Goal: Communication & Community: Answer question/provide support

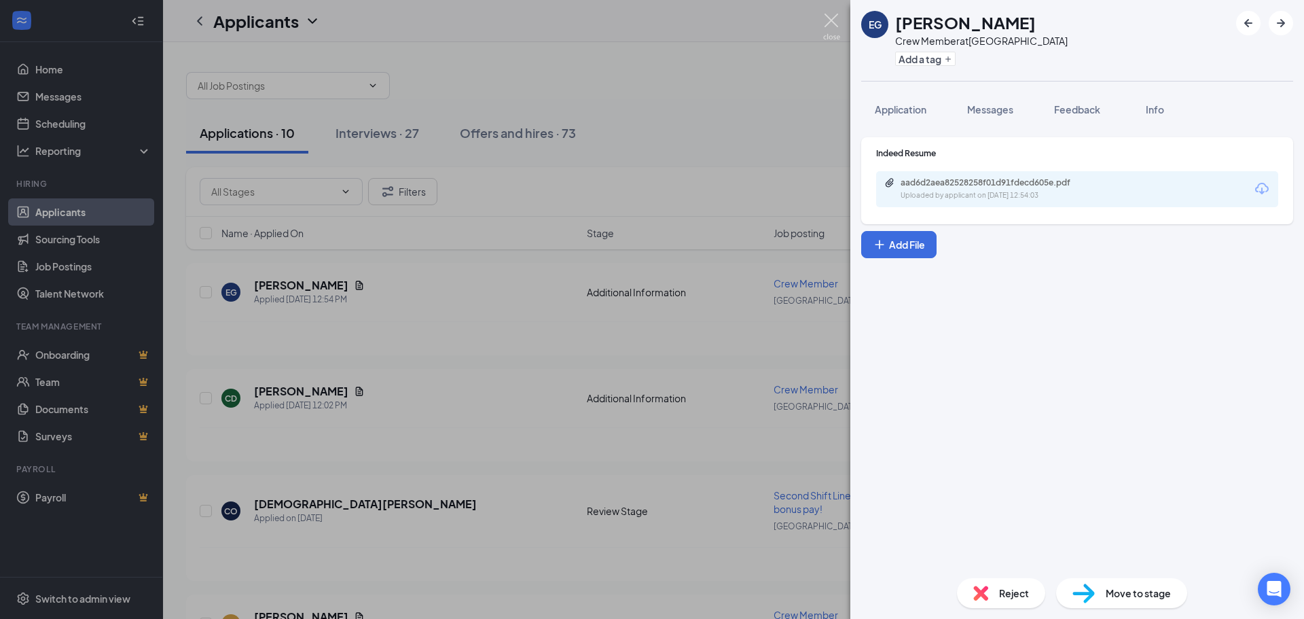
click at [826, 16] on img at bounding box center [831, 27] width 17 height 26
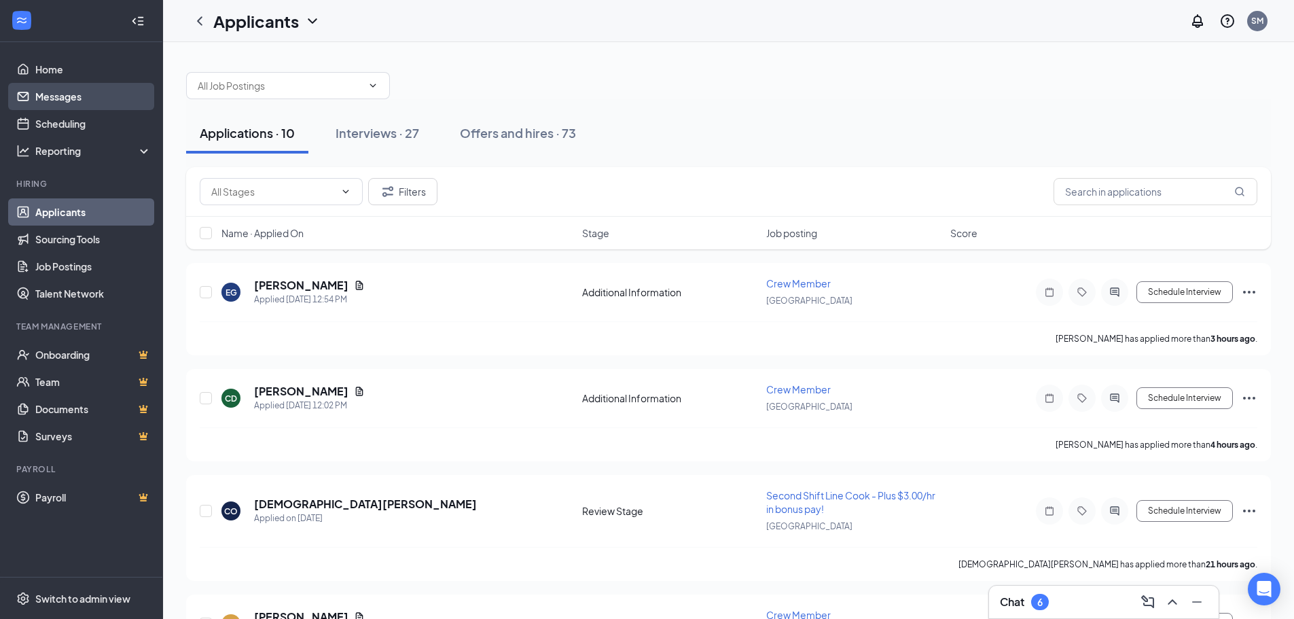
click at [62, 103] on link "Messages" at bounding box center [93, 96] width 116 height 27
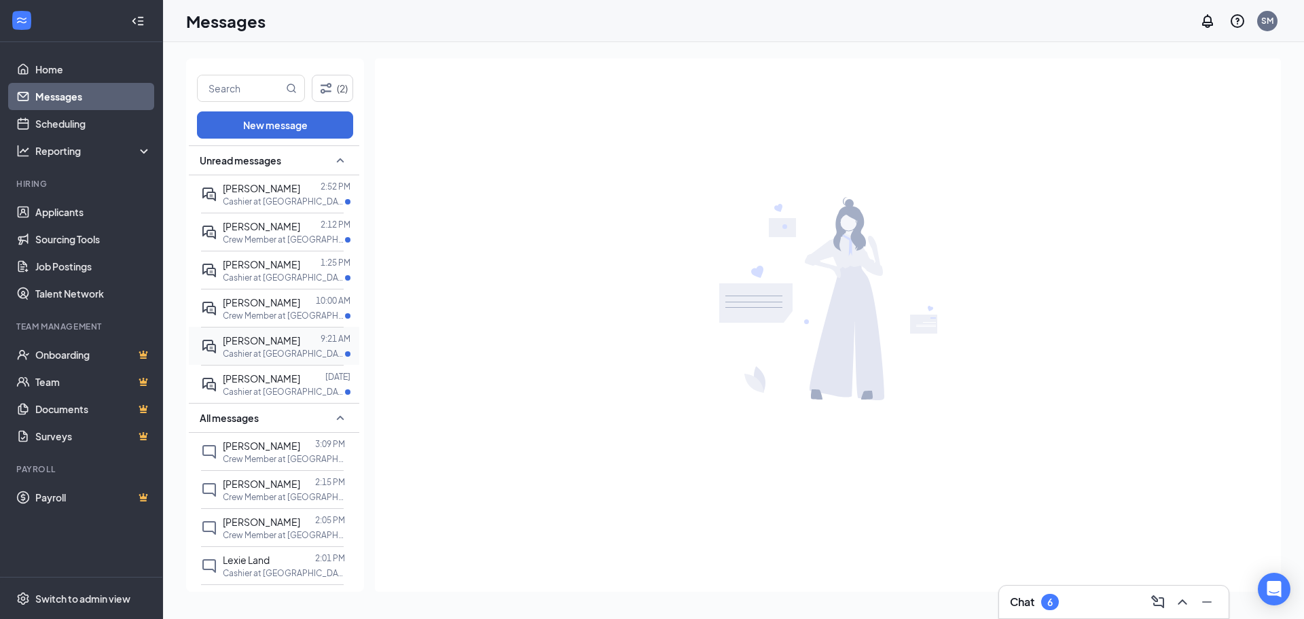
click at [266, 347] on div "[PERSON_NAME]" at bounding box center [261, 340] width 77 height 15
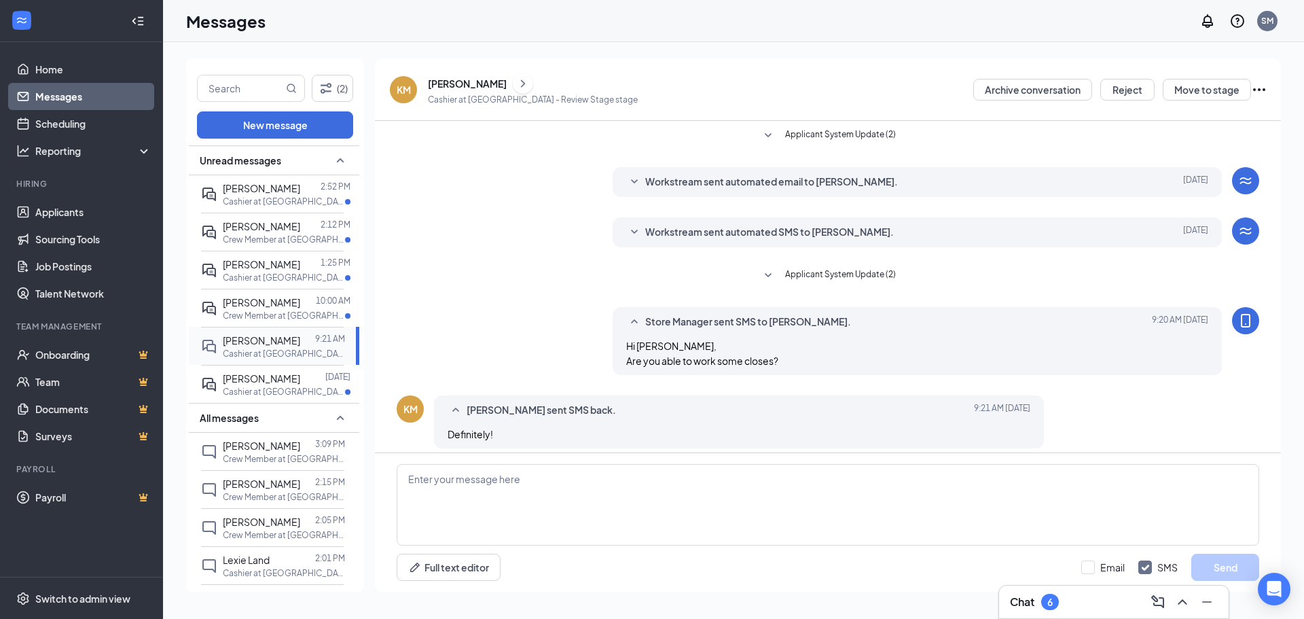
scroll to position [10, 0]
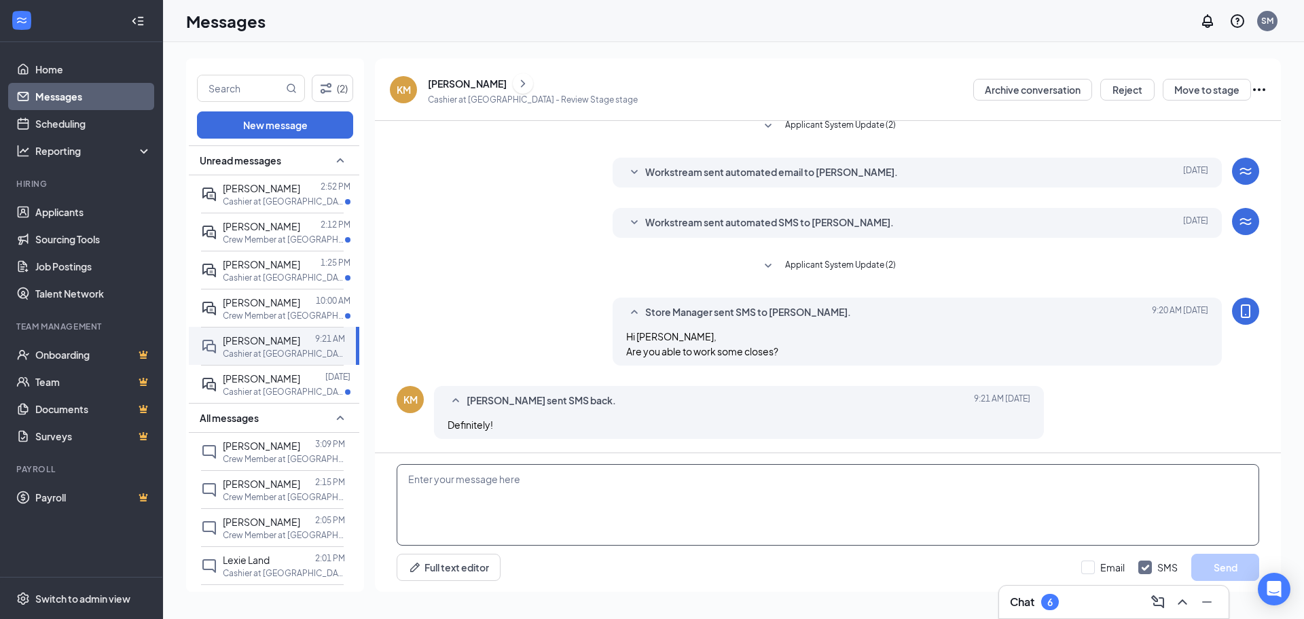
click at [448, 489] on textarea at bounding box center [828, 504] width 862 height 81
click at [477, 483] on textarea at bounding box center [828, 504] width 862 height 81
type textarea "G"
type textarea "Awesome! I'm here in the morning from 730-12, or [DATE] from 730-430. Can you c…"
click at [1209, 572] on button "Send" at bounding box center [1225, 566] width 68 height 27
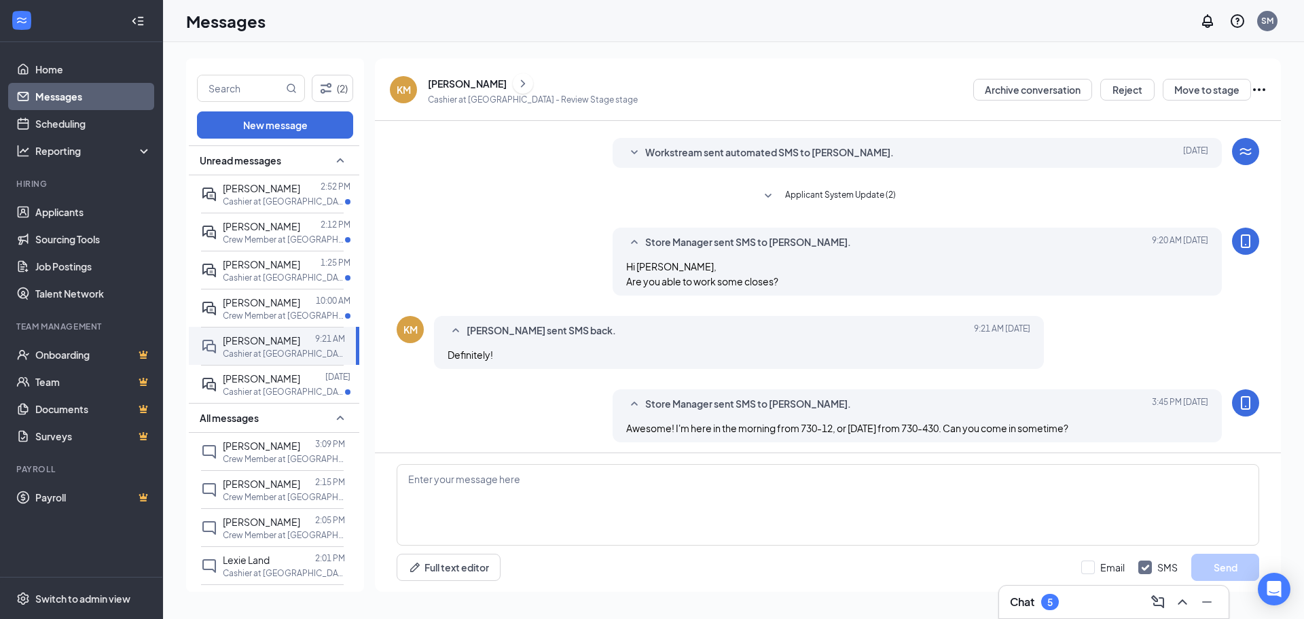
scroll to position [83, 0]
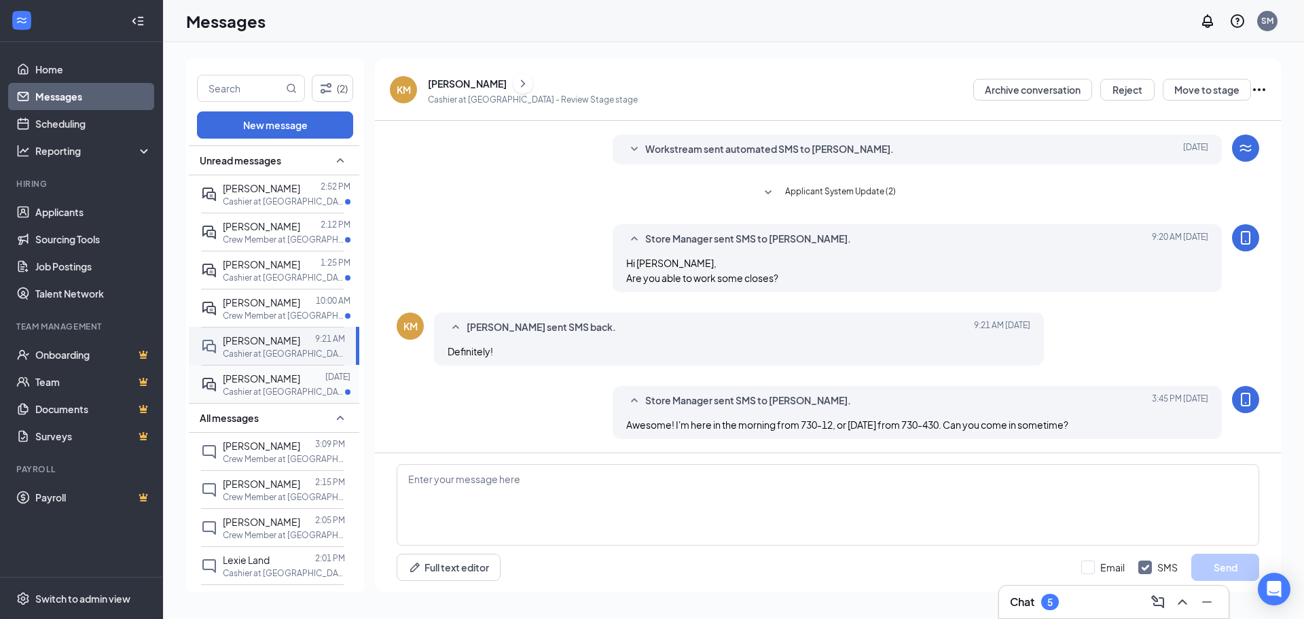
click at [287, 379] on span "[PERSON_NAME]" at bounding box center [261, 378] width 77 height 12
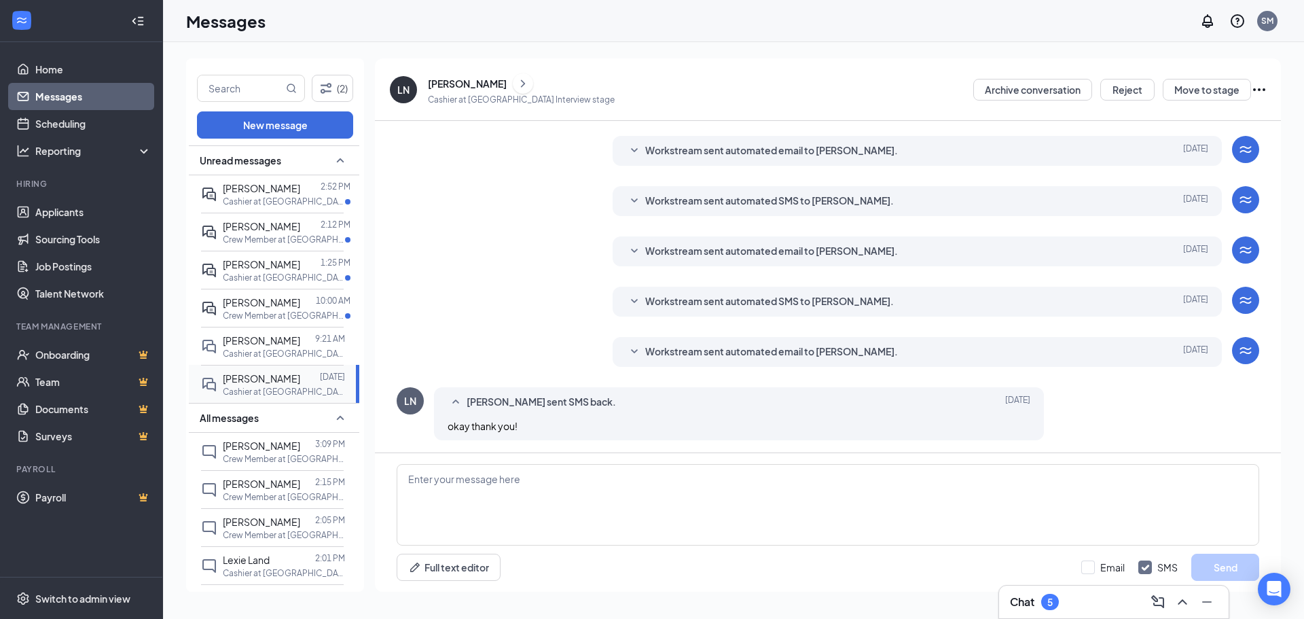
scroll to position [177, 0]
click at [276, 311] on p "Crew Member at [GEOGRAPHIC_DATA]" at bounding box center [284, 316] width 122 height 12
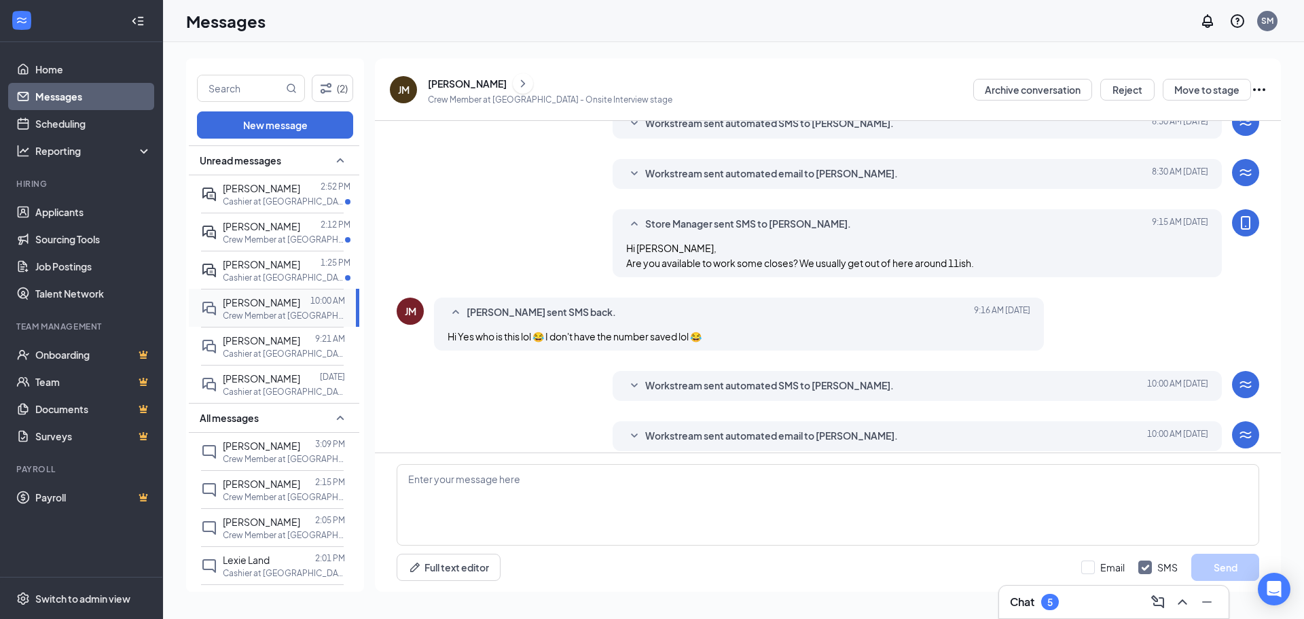
scroll to position [254, 0]
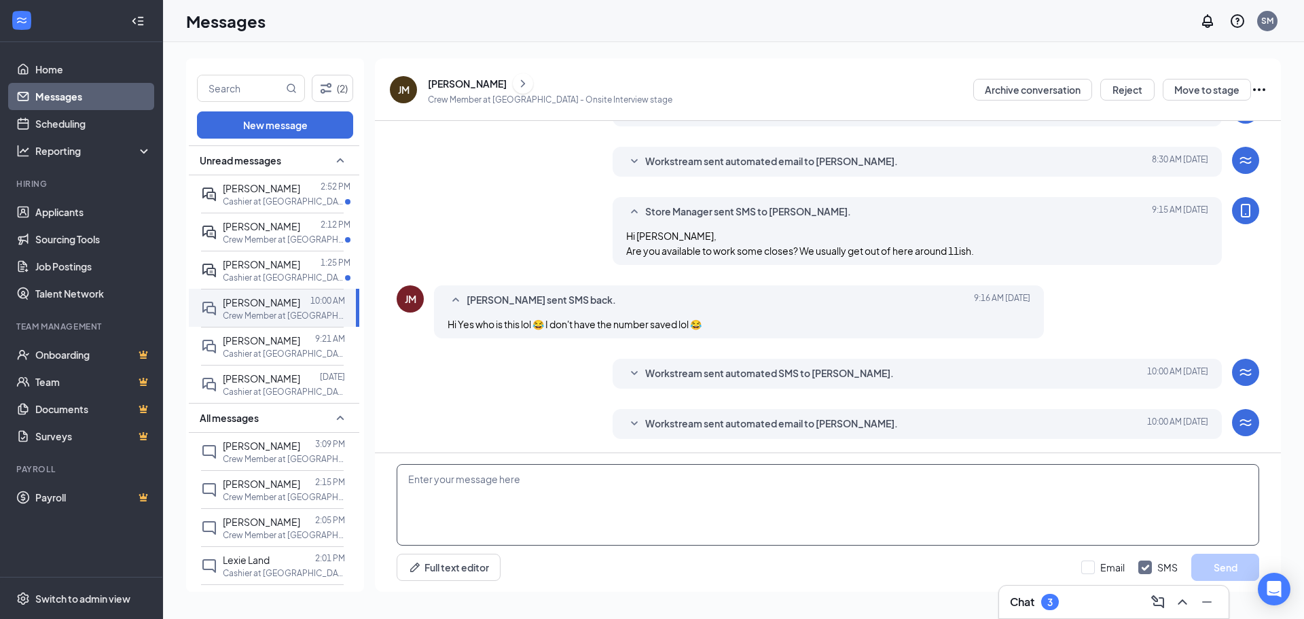
click at [565, 482] on textarea at bounding box center [828, 504] width 862 height 81
type textarea "L"
type textarea "Sorry! This is [PERSON_NAME] from Five Guys. Are you able to come in sometime? …"
click at [1210, 563] on button "Send" at bounding box center [1225, 566] width 68 height 27
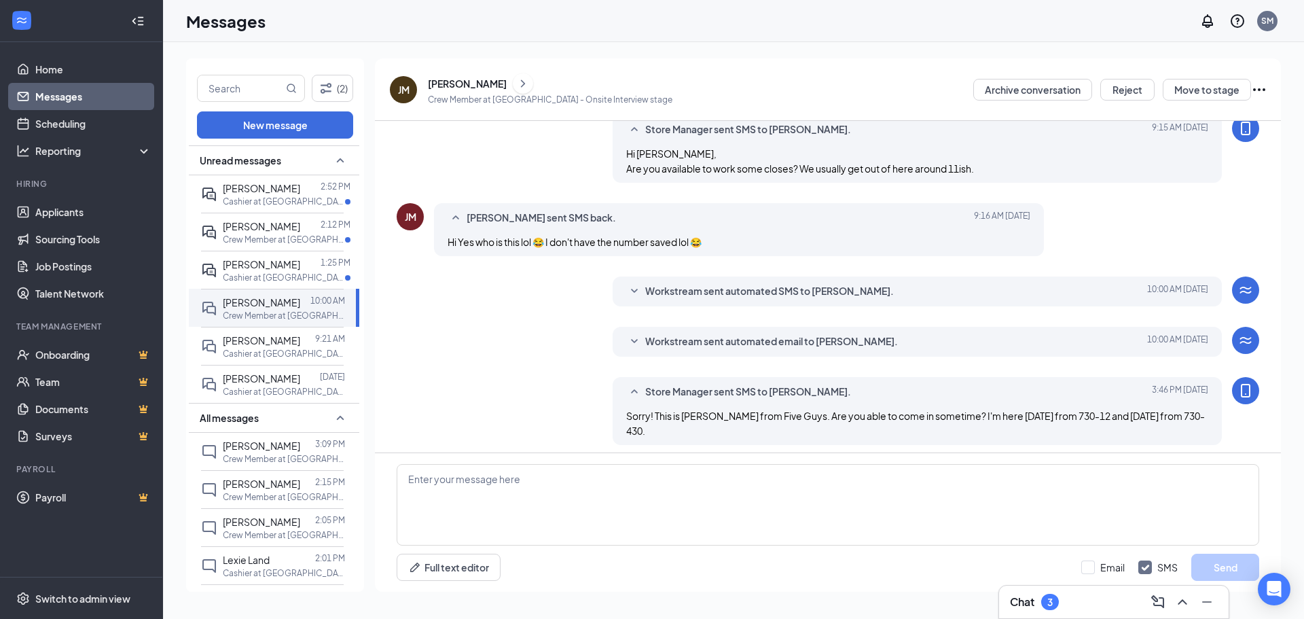
scroll to position [342, 0]
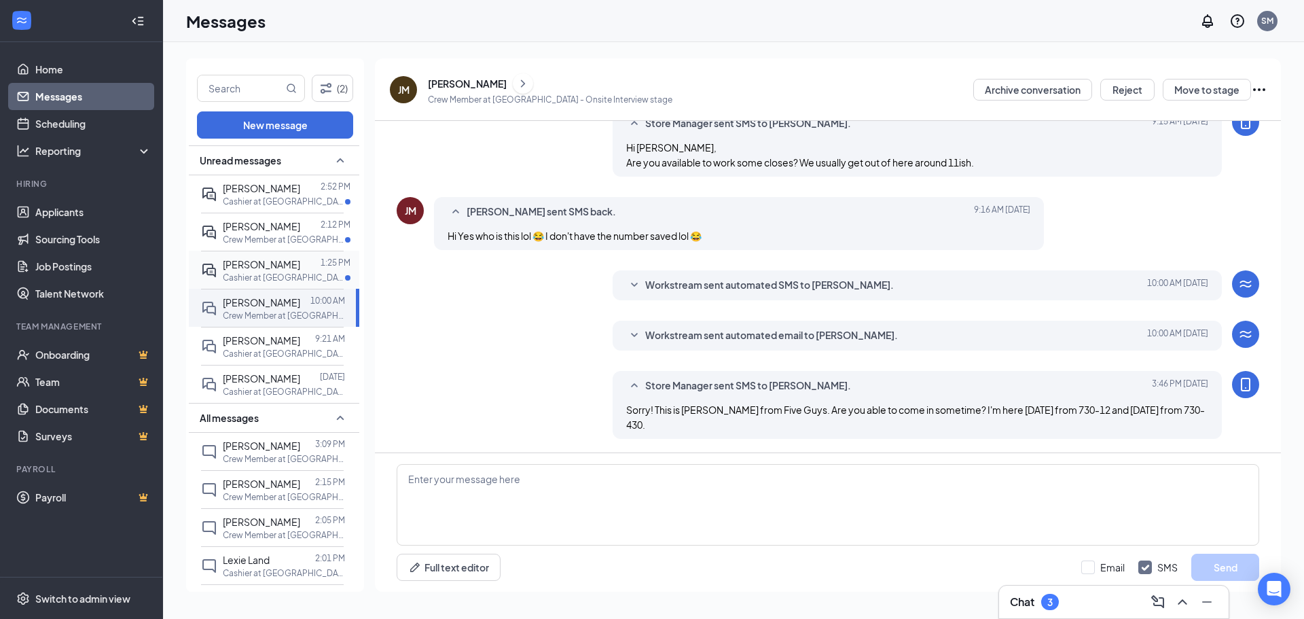
click at [262, 265] on span "[PERSON_NAME]" at bounding box center [261, 264] width 77 height 12
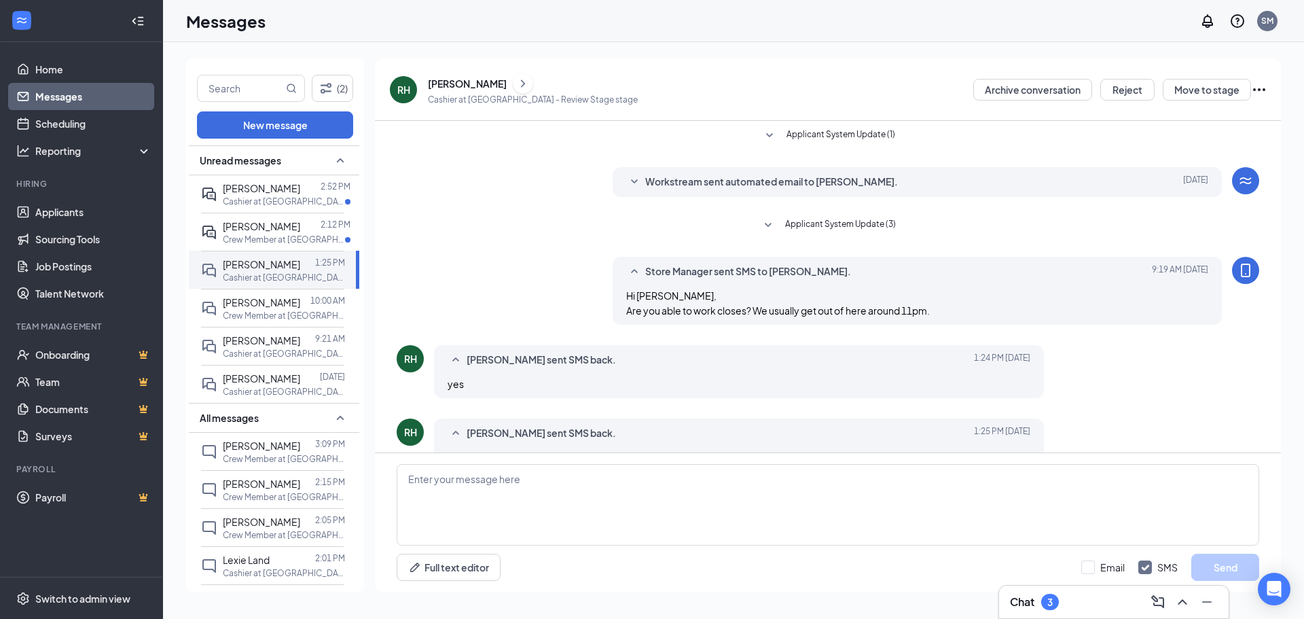
scroll to position [33, 0]
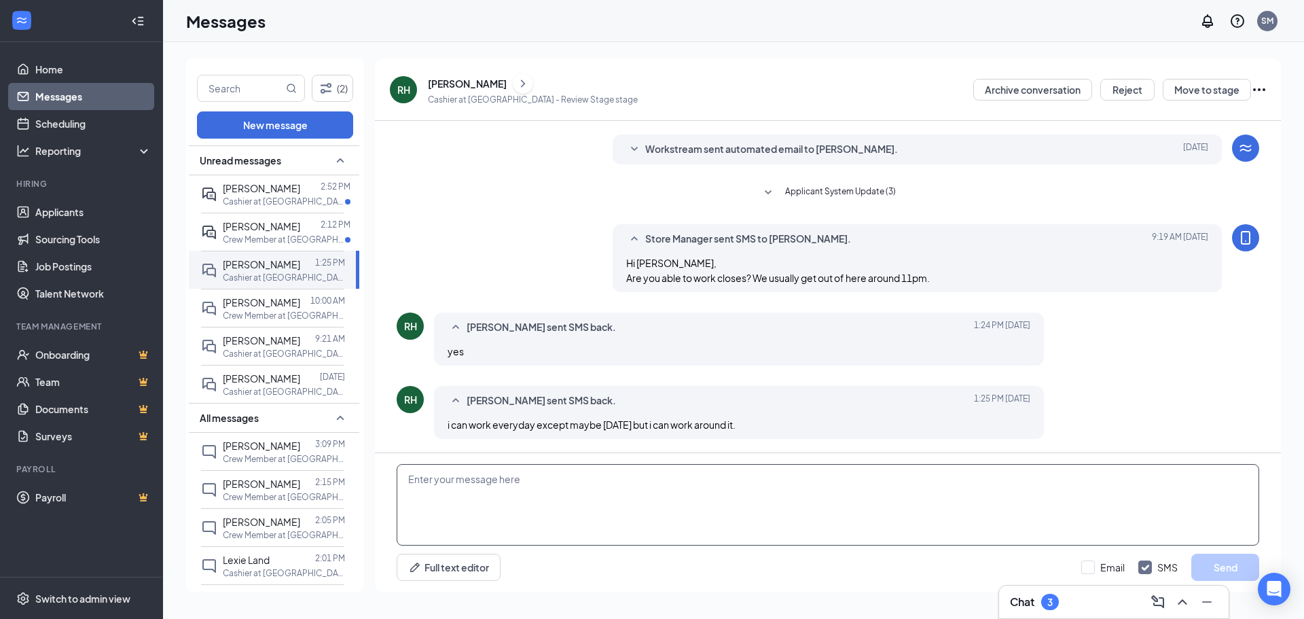
click at [492, 490] on textarea at bounding box center [828, 504] width 862 height 81
type textarea "Perfect! Can you come in sometime? I'm here [DATE] from 730-12 and [DATE] from …"
click at [1218, 560] on button "Send" at bounding box center [1225, 566] width 68 height 27
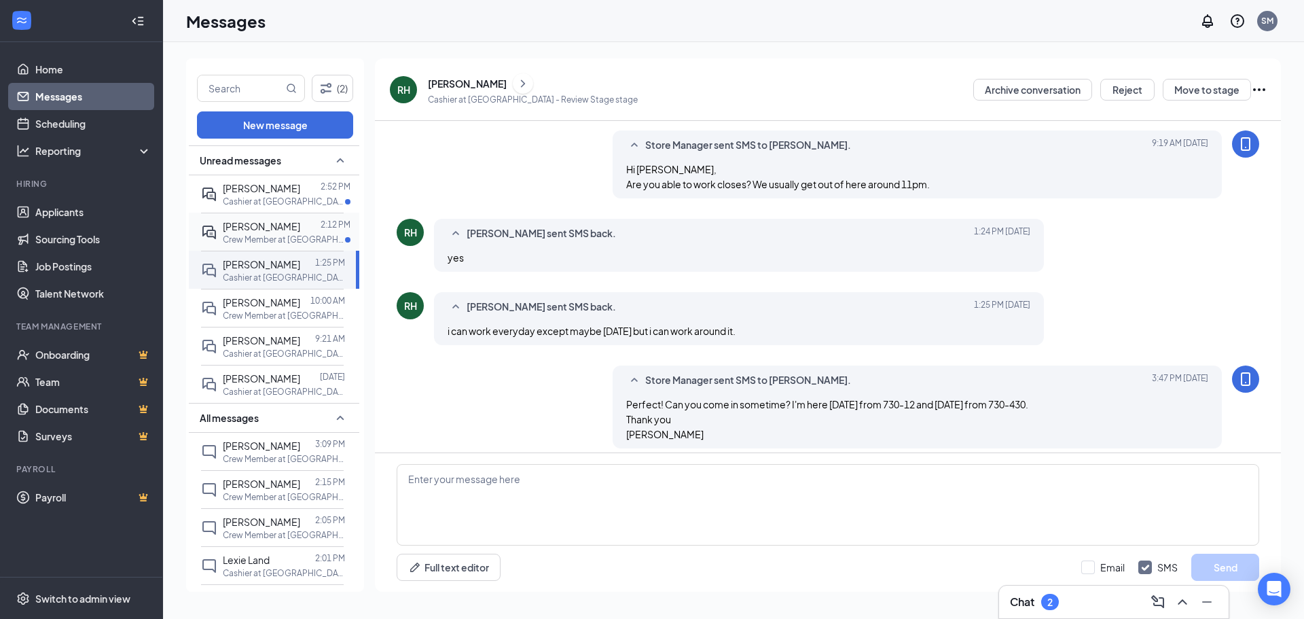
scroll to position [136, 0]
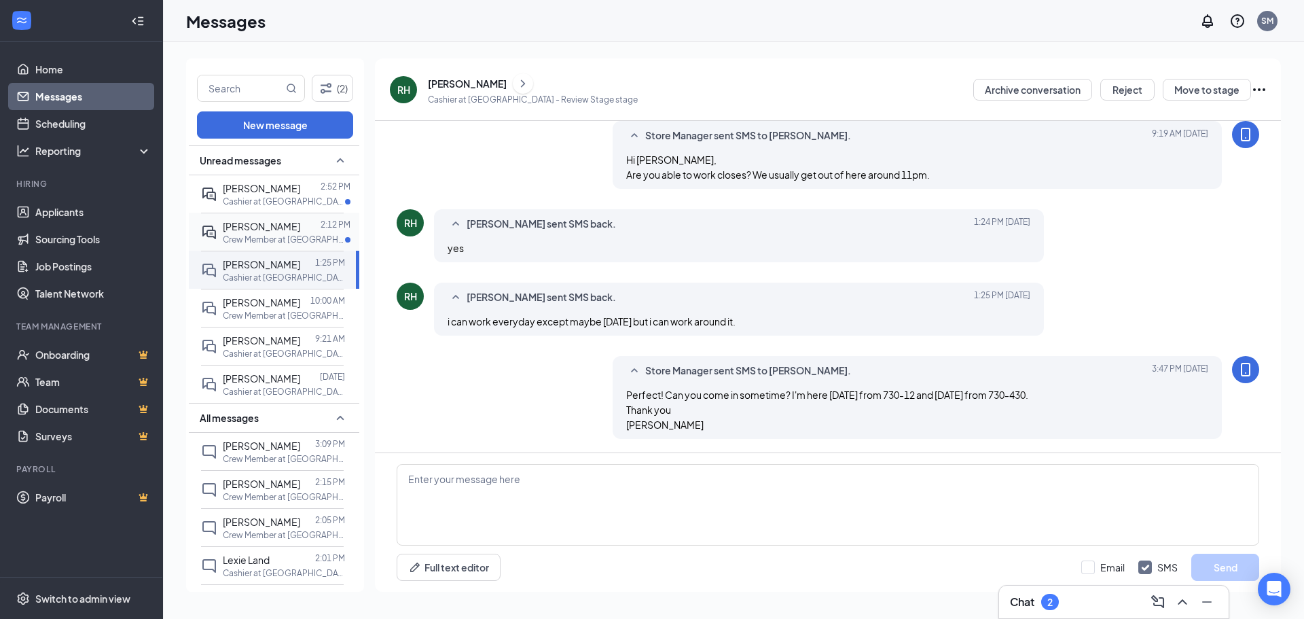
click at [280, 239] on p "Crew Member at [GEOGRAPHIC_DATA]" at bounding box center [284, 240] width 122 height 12
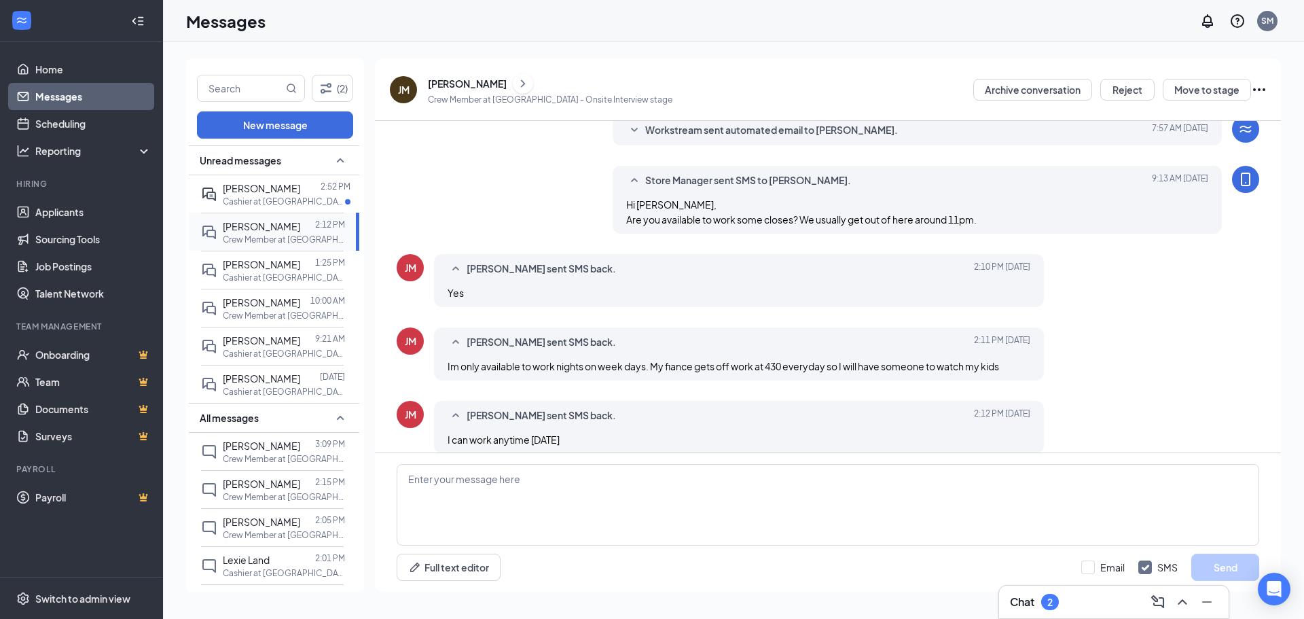
scroll to position [300, 0]
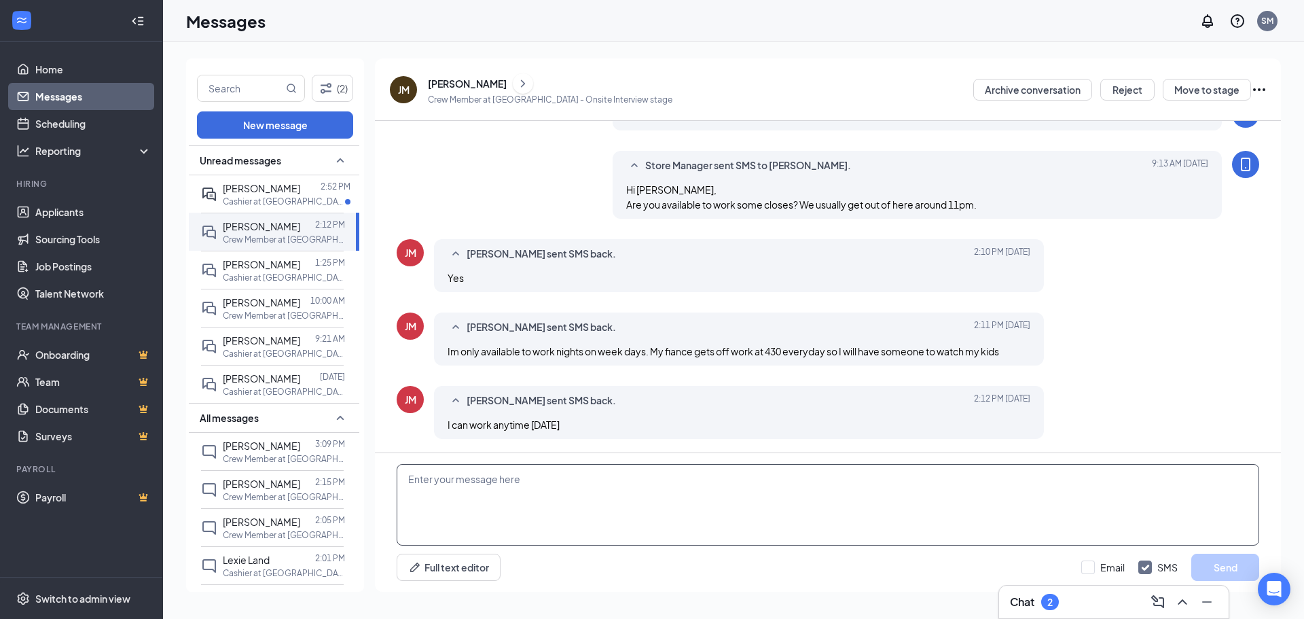
click at [514, 490] on textarea at bounding box center [828, 504] width 862 height 81
type textarea "Perfect! Can you come in sometime? I'm here [DATE] from 730-12 and [DATE] from …"
click at [1224, 559] on button "Send" at bounding box center [1225, 566] width 68 height 27
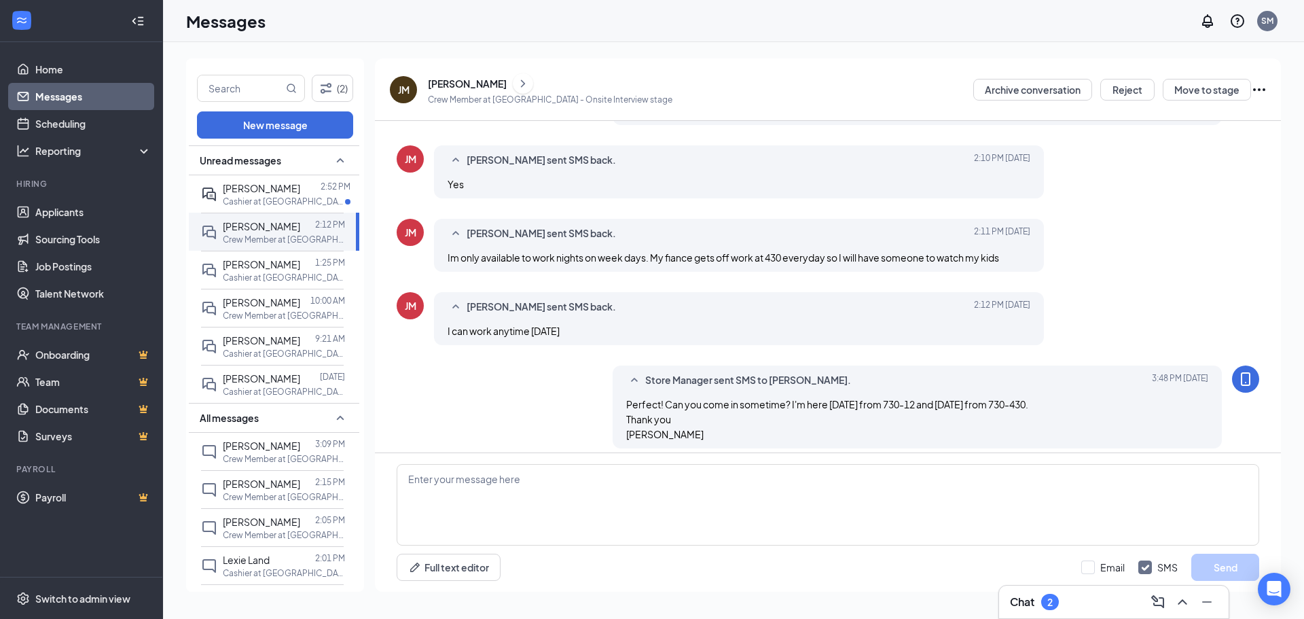
scroll to position [403, 0]
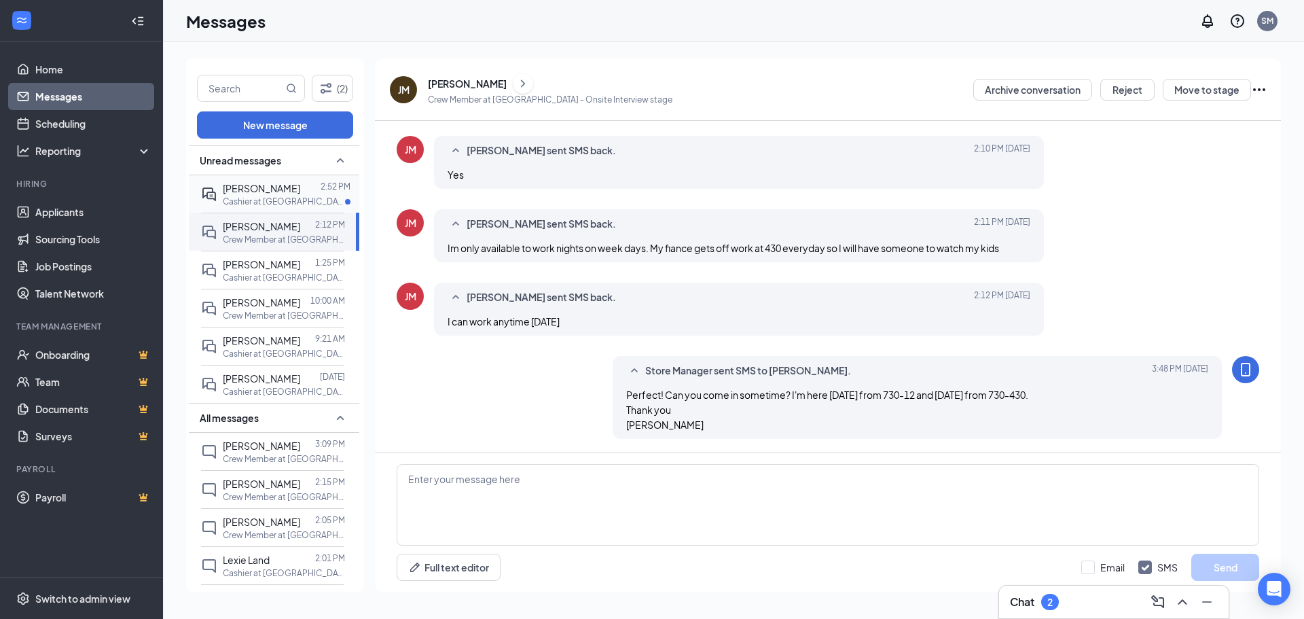
click at [248, 190] on span "[PERSON_NAME]" at bounding box center [261, 188] width 77 height 12
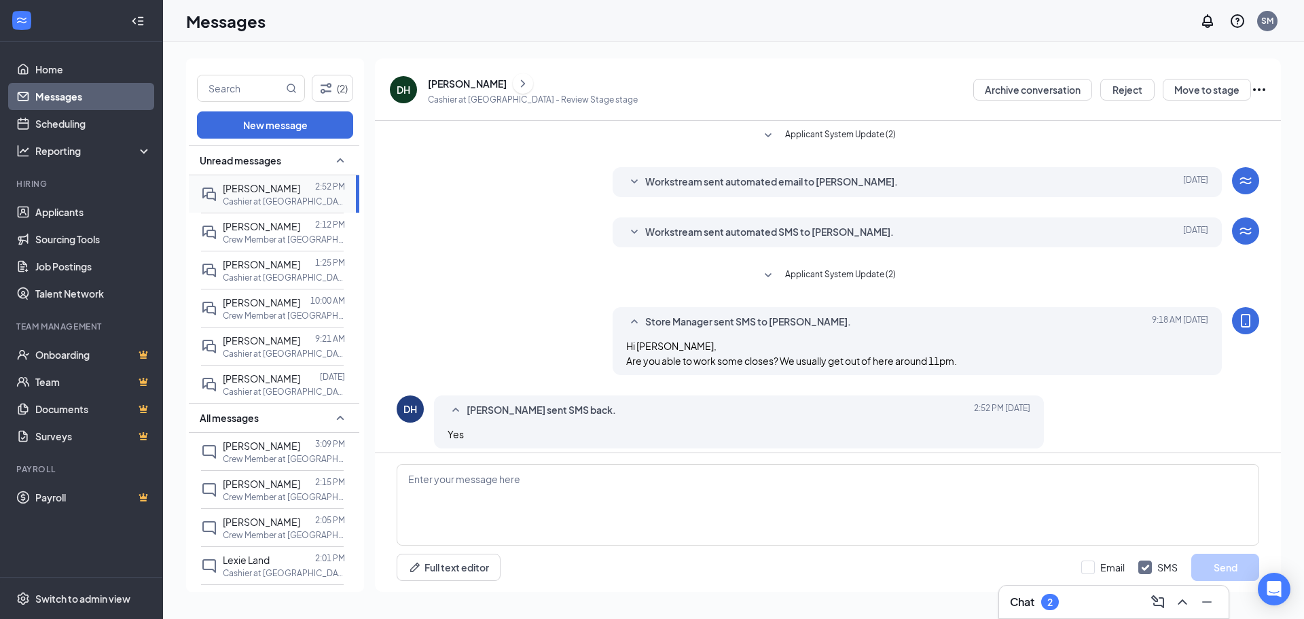
scroll to position [10, 0]
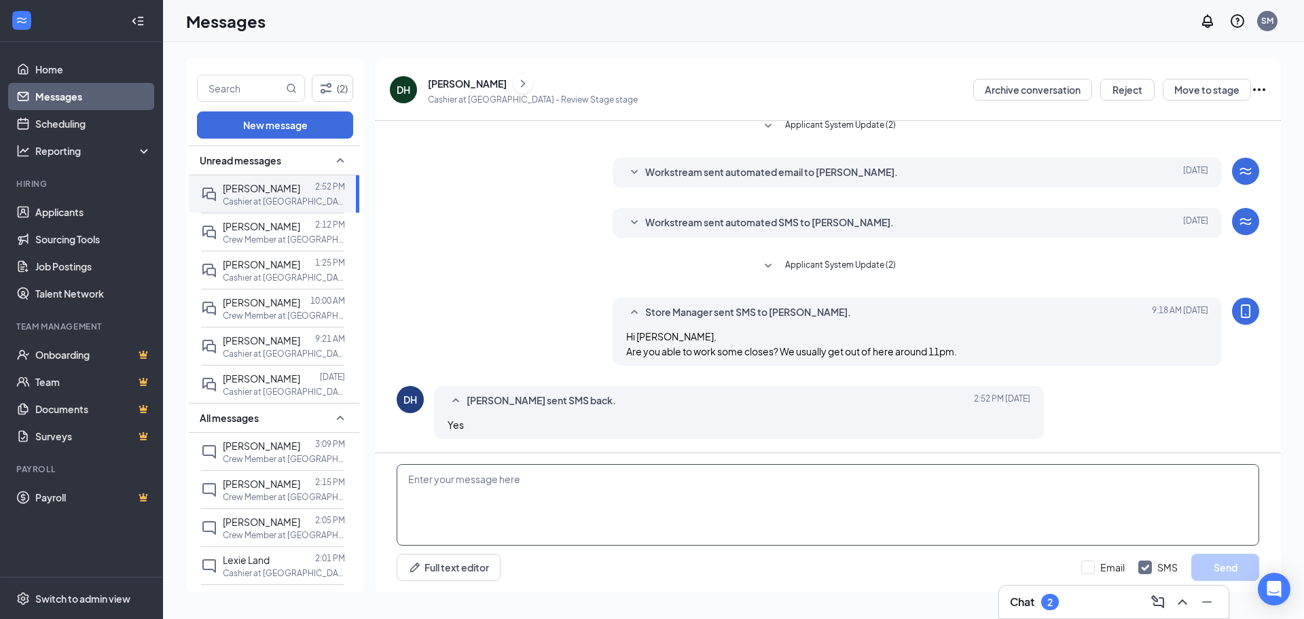
click at [475, 495] on textarea at bounding box center [828, 504] width 862 height 81
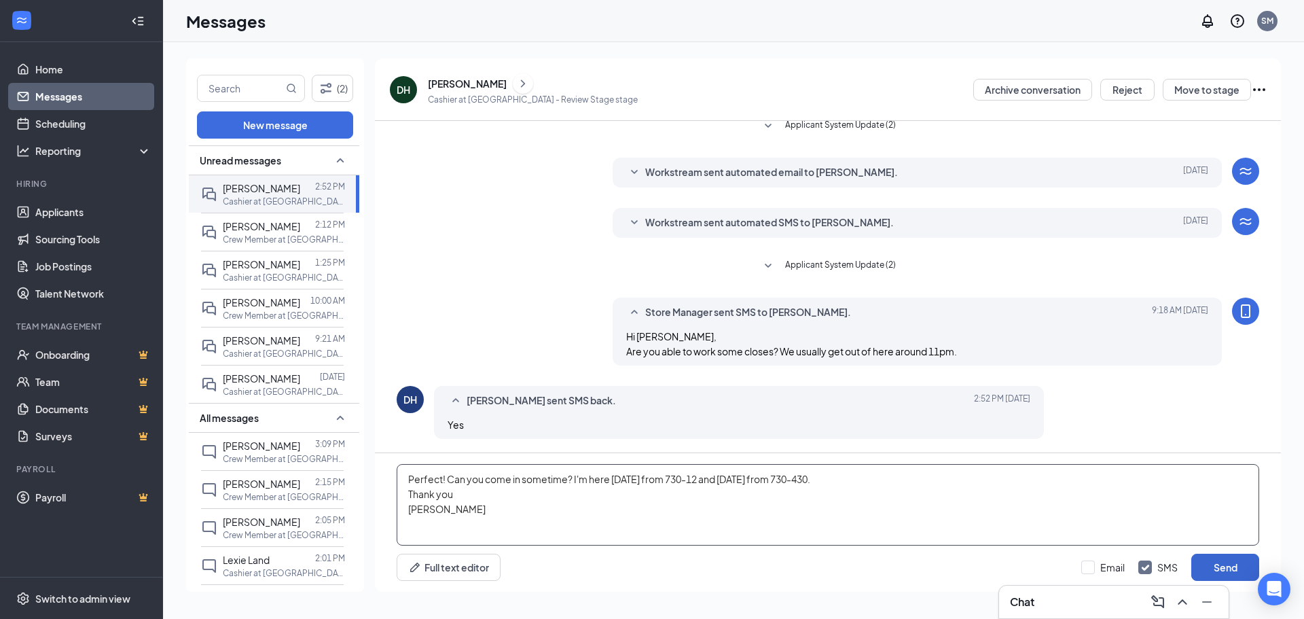
type textarea "Perfect! Can you come in sometime? I'm here [DATE] from 730-12 and [DATE] from …"
click at [1237, 568] on button "Send" at bounding box center [1225, 566] width 68 height 27
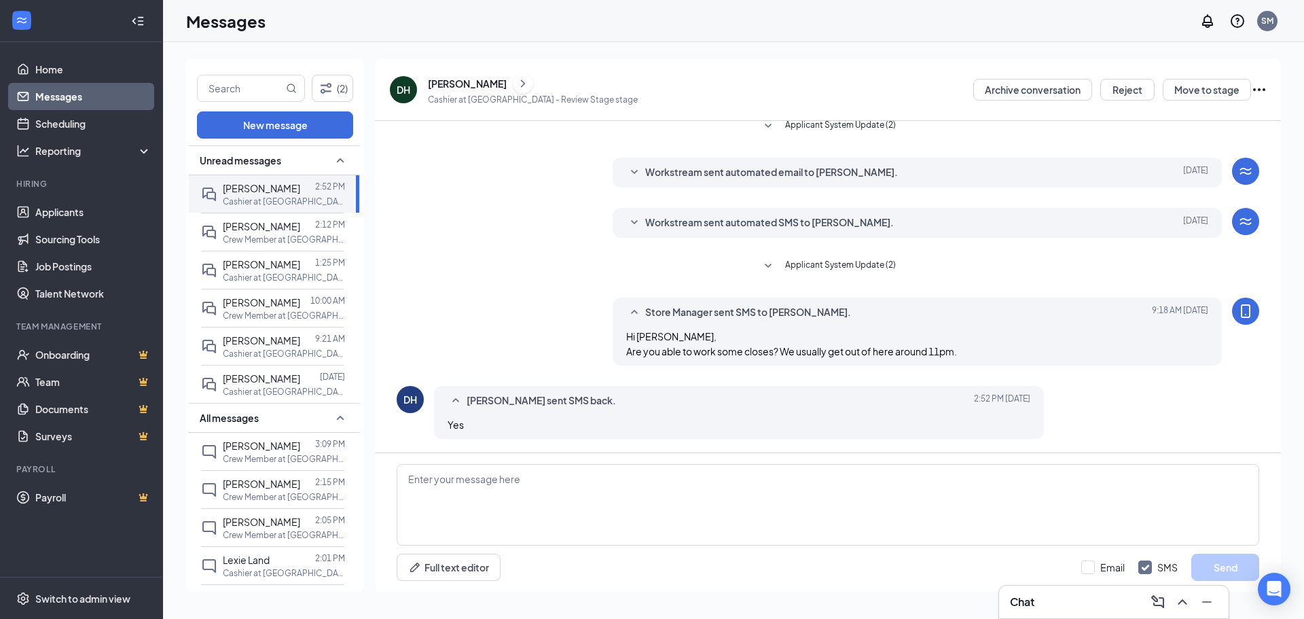
scroll to position [113, 0]
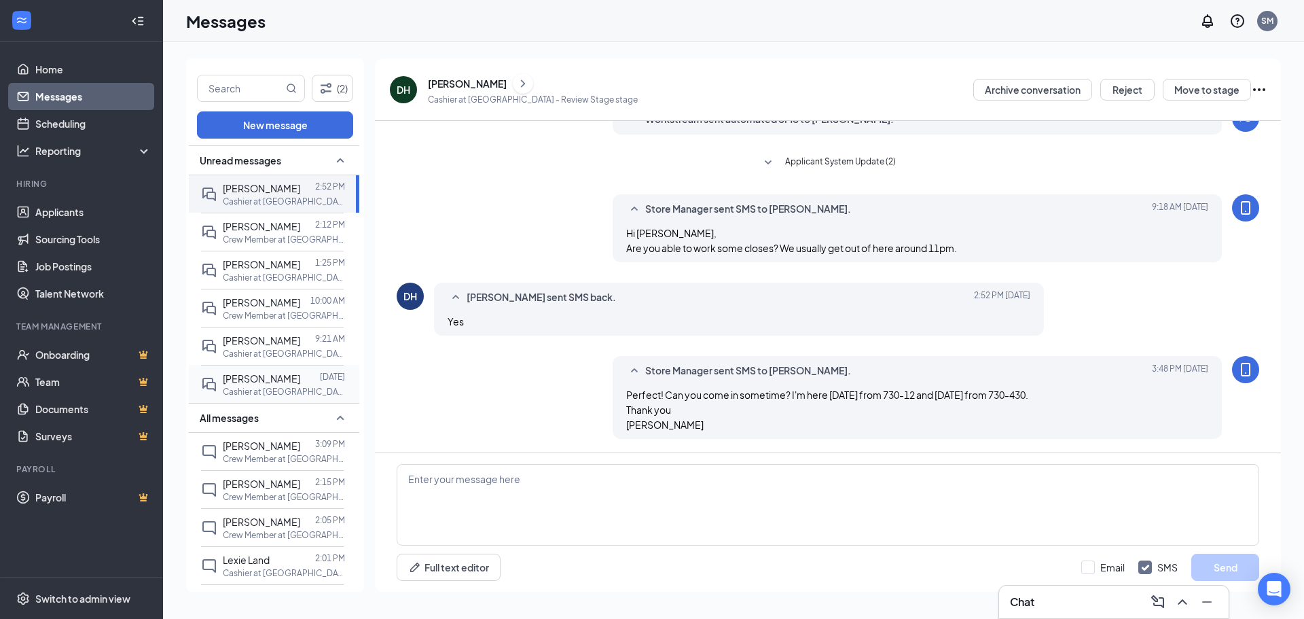
click at [266, 375] on span "[PERSON_NAME]" at bounding box center [261, 378] width 77 height 12
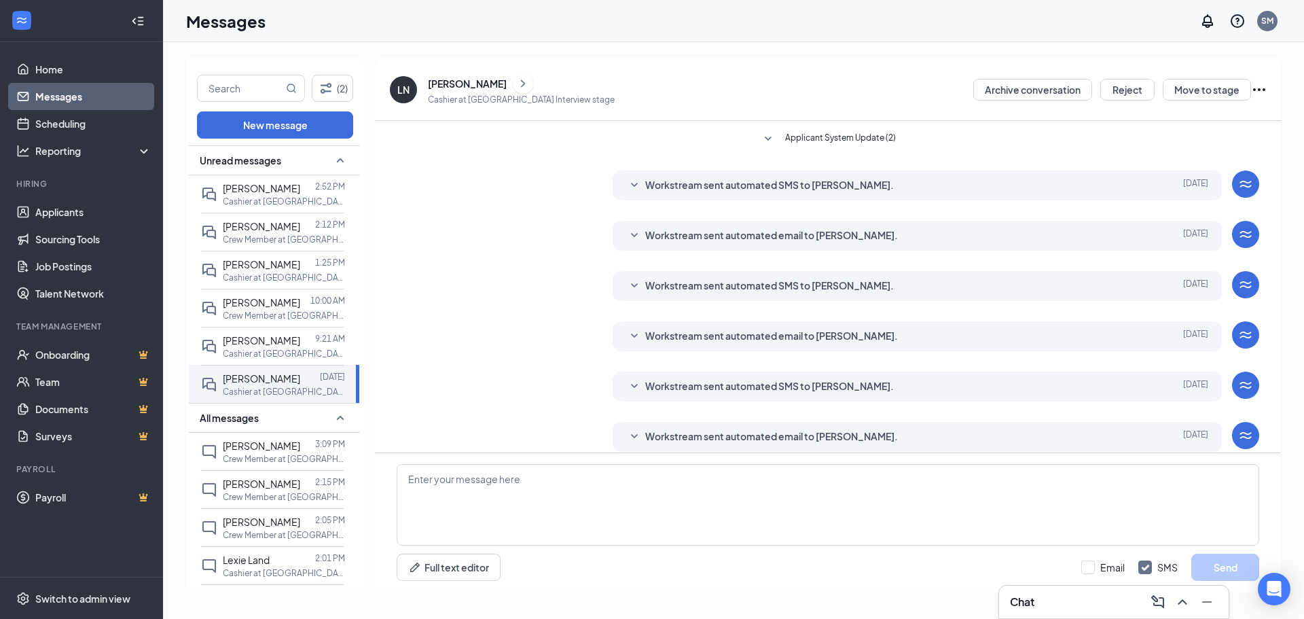
scroll to position [177, 0]
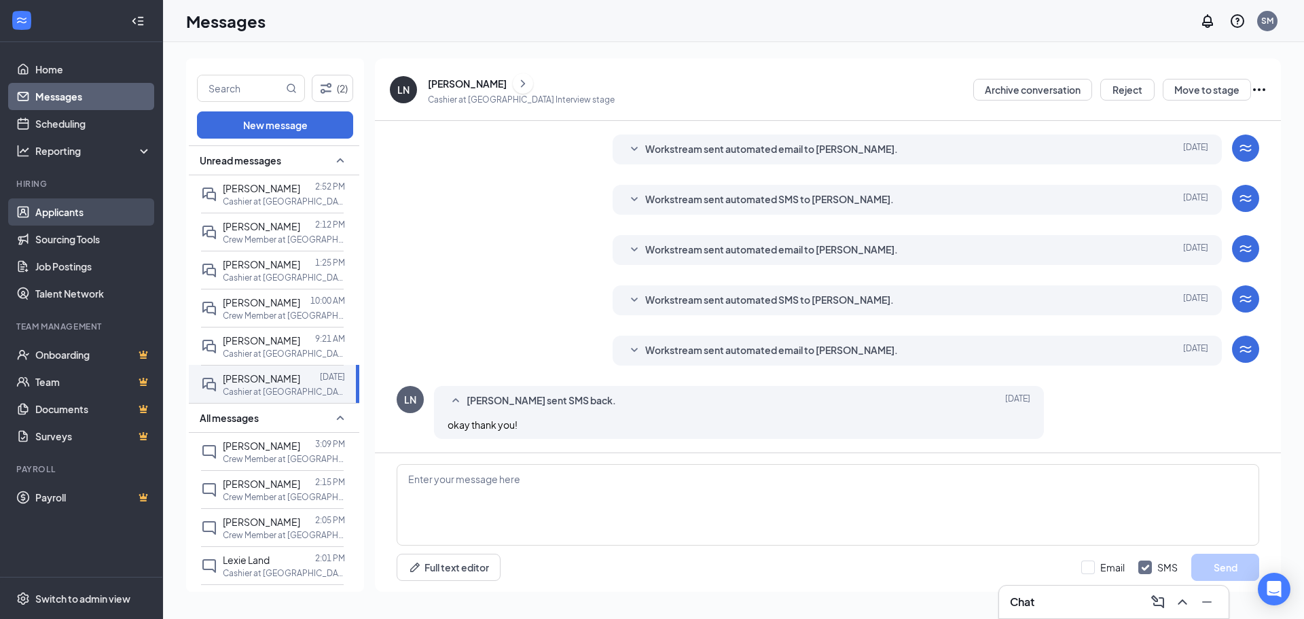
click at [69, 217] on link "Applicants" at bounding box center [93, 211] width 116 height 27
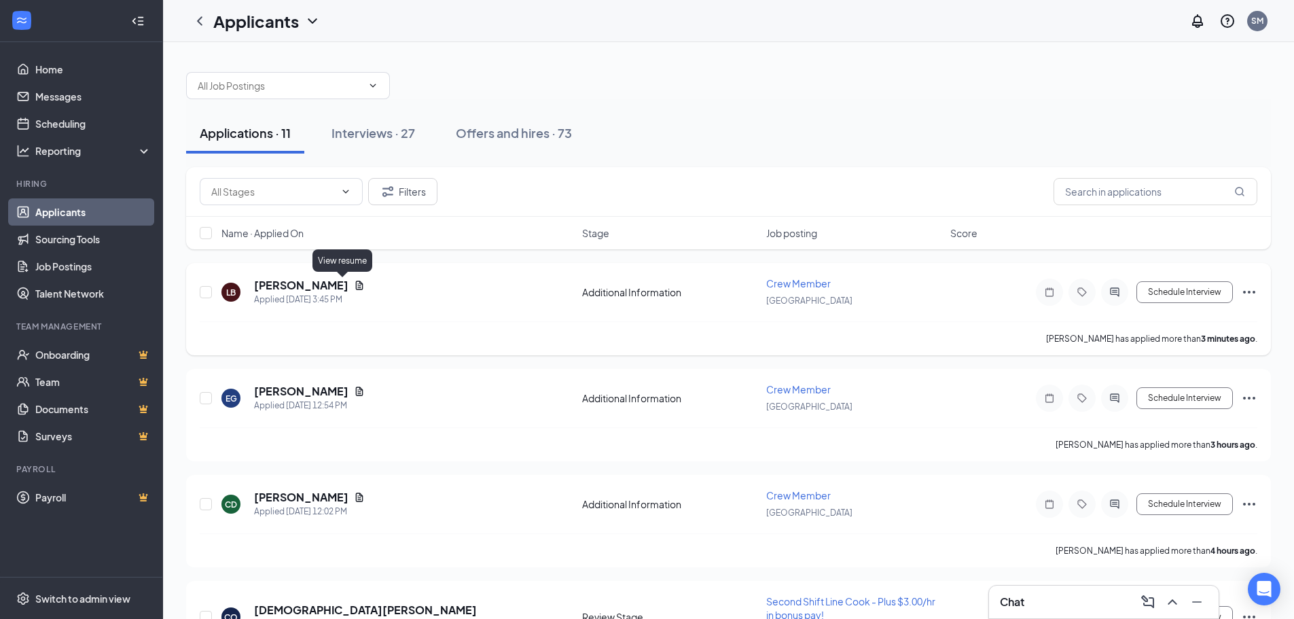
click at [356, 286] on icon "Document" at bounding box center [359, 284] width 7 height 9
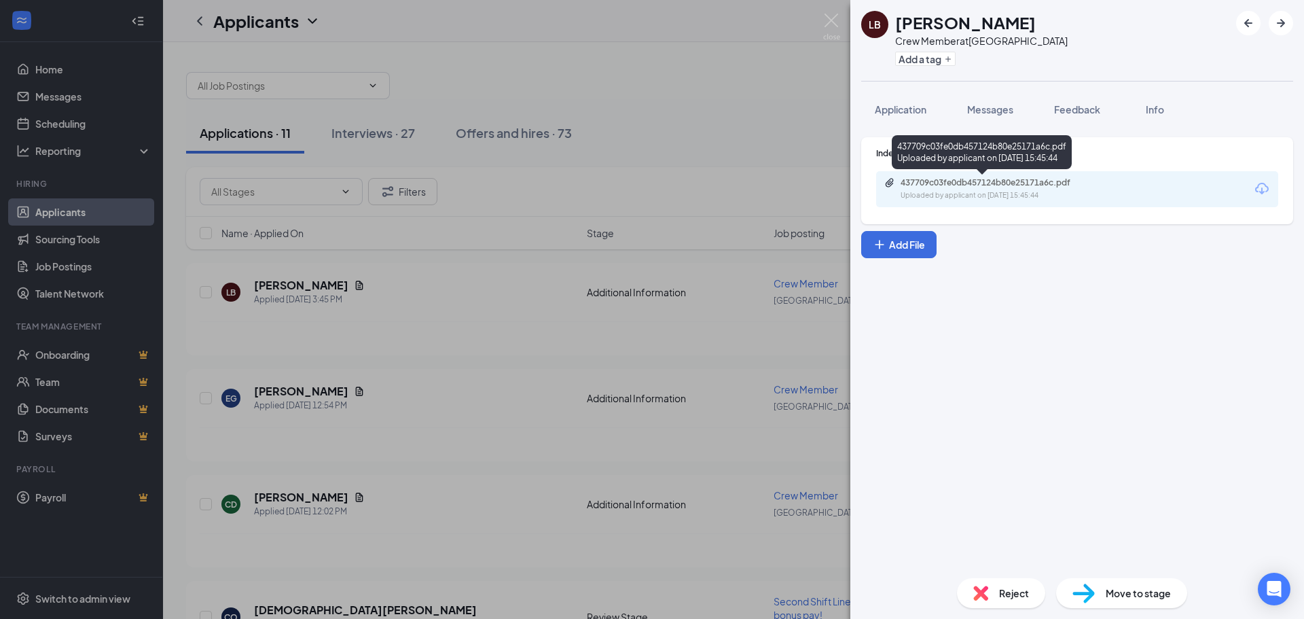
click at [1004, 192] on div "Uploaded by applicant on [DATE] 15:45:44" at bounding box center [1002, 195] width 204 height 11
click at [826, 22] on img at bounding box center [831, 27] width 17 height 26
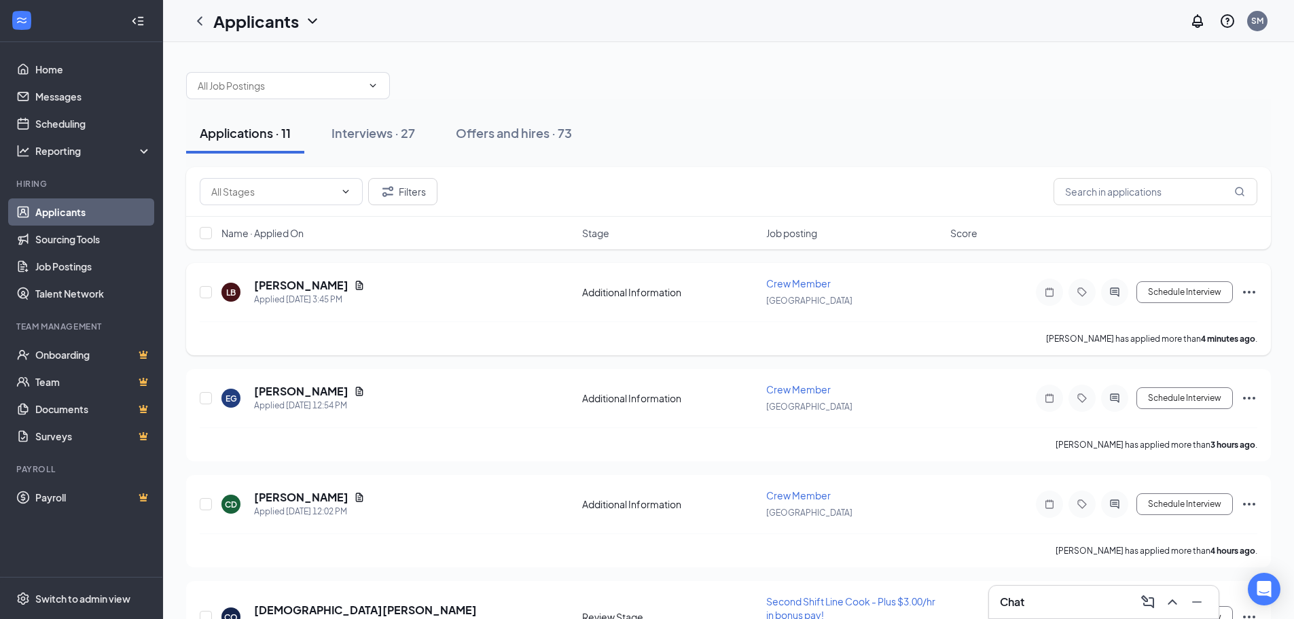
click at [1253, 288] on icon "Ellipses" at bounding box center [1249, 292] width 16 height 16
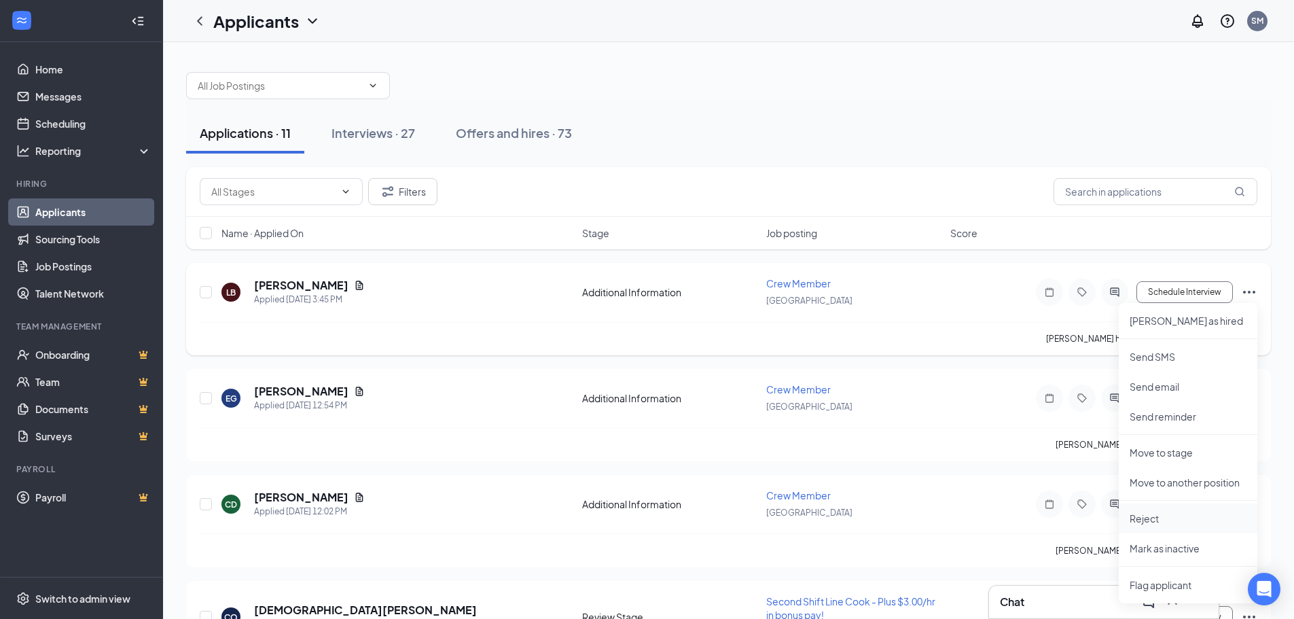
click at [1165, 516] on p "Reject" at bounding box center [1187, 518] width 117 height 14
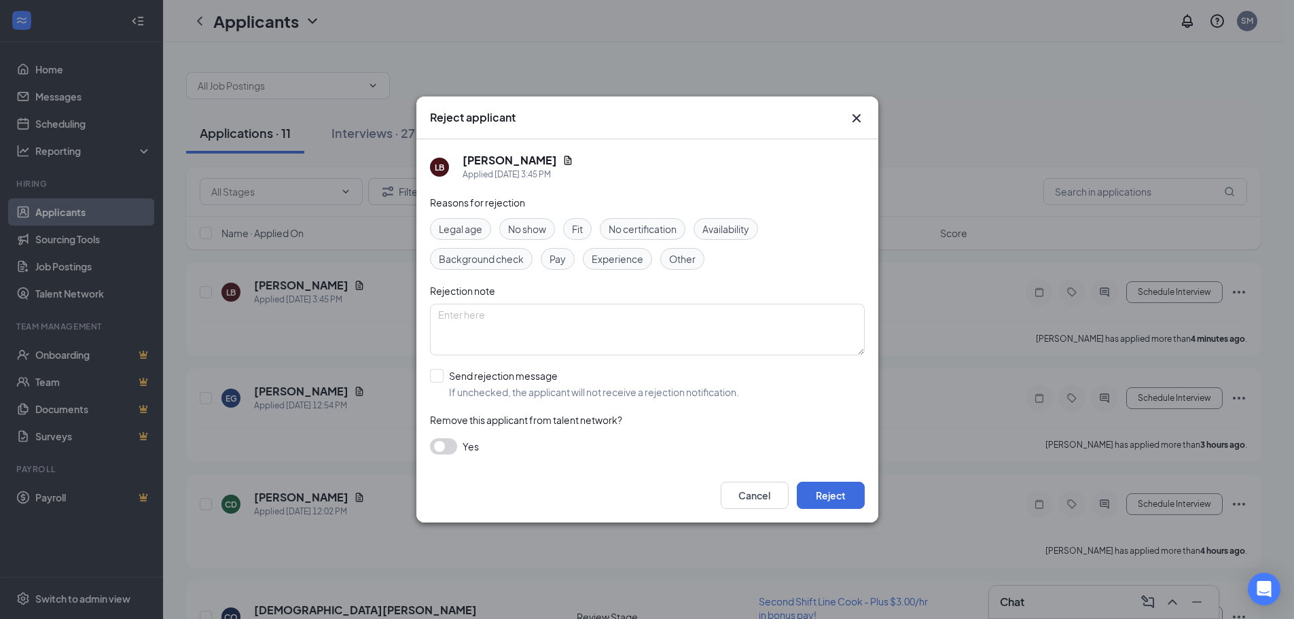
click at [672, 257] on span "Other" at bounding box center [682, 258] width 26 height 15
click at [512, 312] on textarea at bounding box center [647, 330] width 435 height 52
click at [723, 223] on span "Availability" at bounding box center [725, 228] width 47 height 15
click at [693, 257] on span "Other" at bounding box center [682, 258] width 26 height 15
click at [835, 488] on button "Reject" at bounding box center [831, 494] width 68 height 27
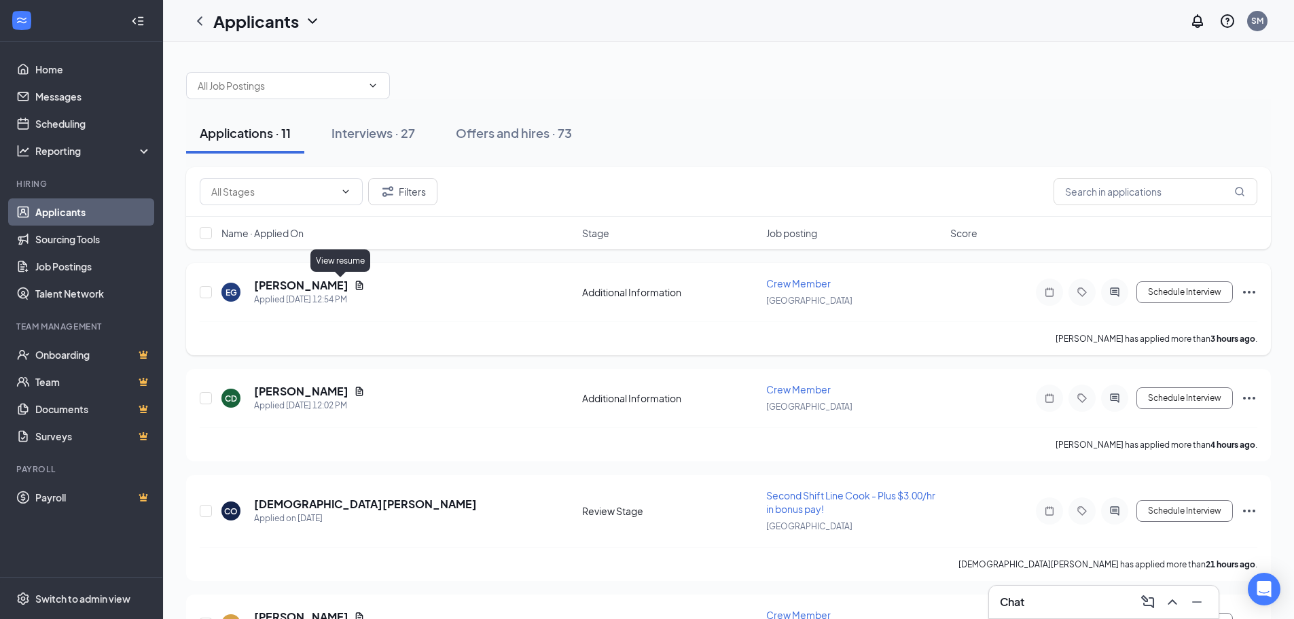
click at [356, 285] on icon "Document" at bounding box center [359, 284] width 7 height 9
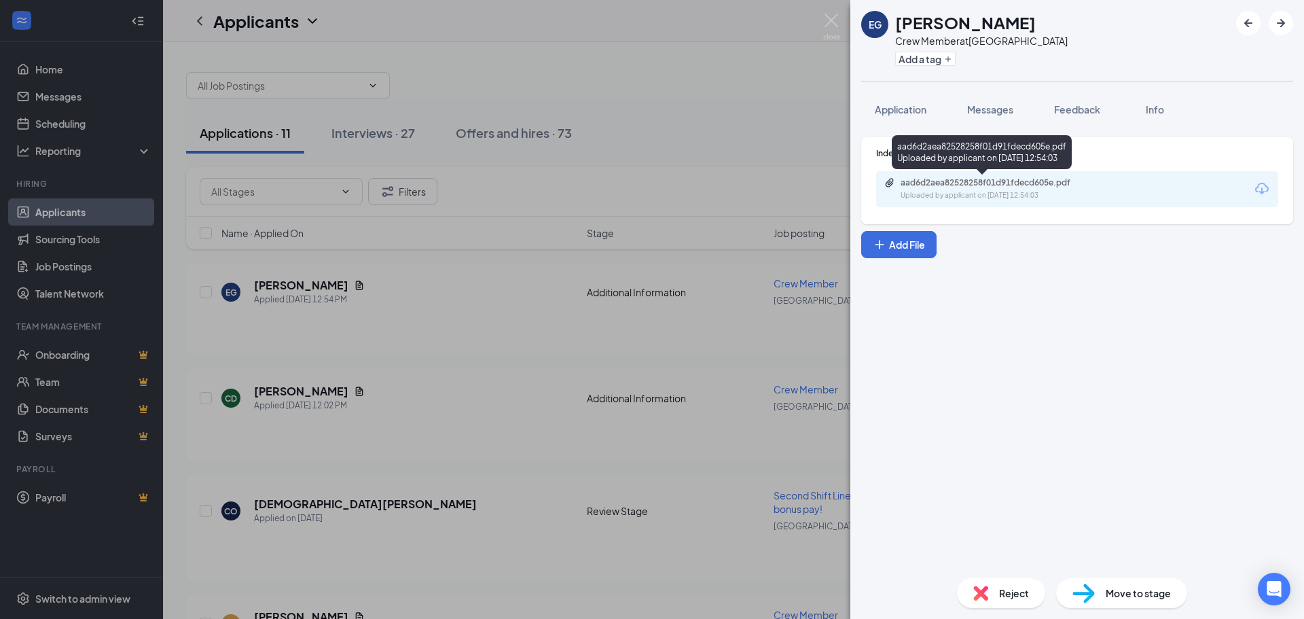
click at [957, 185] on div "aad6d2aea82528258f01d91fdecd605e.pdf" at bounding box center [995, 182] width 190 height 11
click at [834, 18] on img at bounding box center [831, 27] width 17 height 26
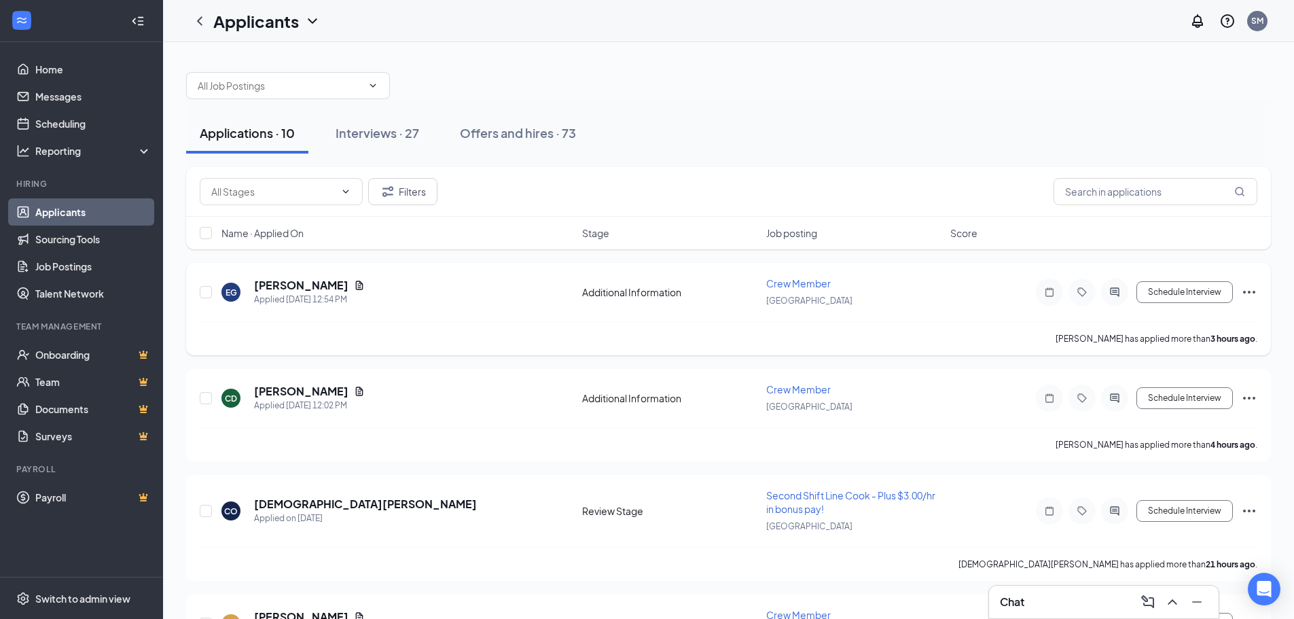
click at [1258, 291] on div "EG [PERSON_NAME] Applied [DATE] 12:54 PM Additional Information Crew Member Geo…" at bounding box center [728, 309] width 1084 height 92
click at [1245, 289] on icon "Ellipses" at bounding box center [1249, 292] width 16 height 16
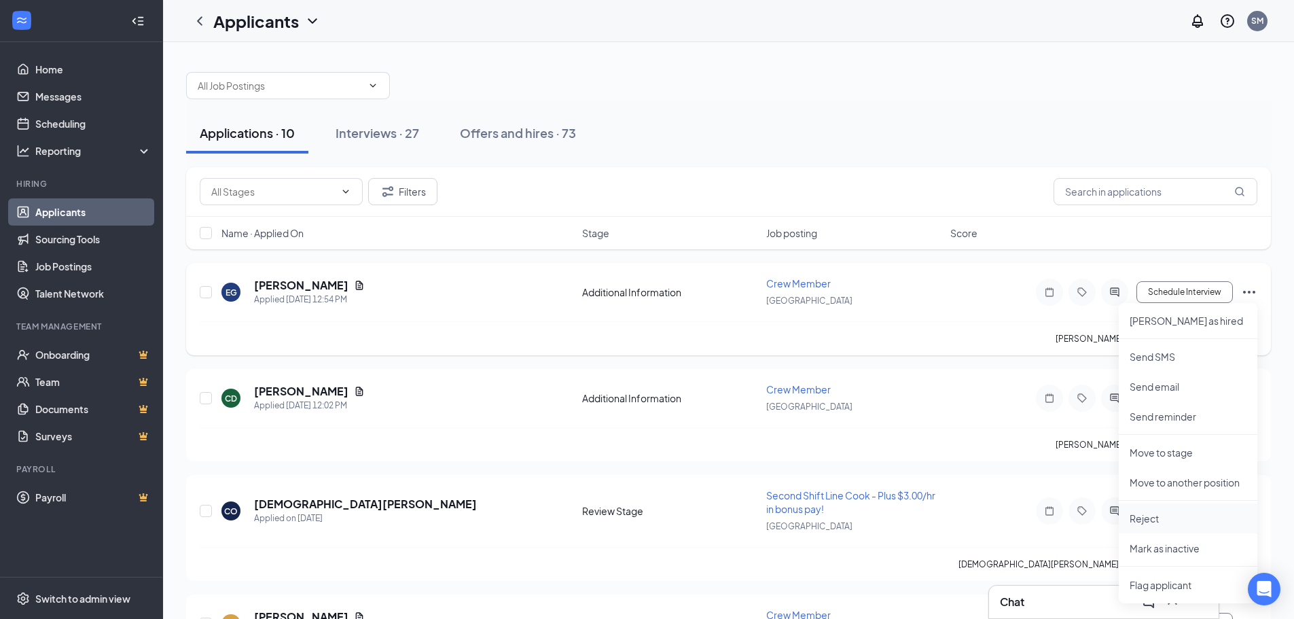
click at [1150, 519] on p "Reject" at bounding box center [1187, 518] width 117 height 14
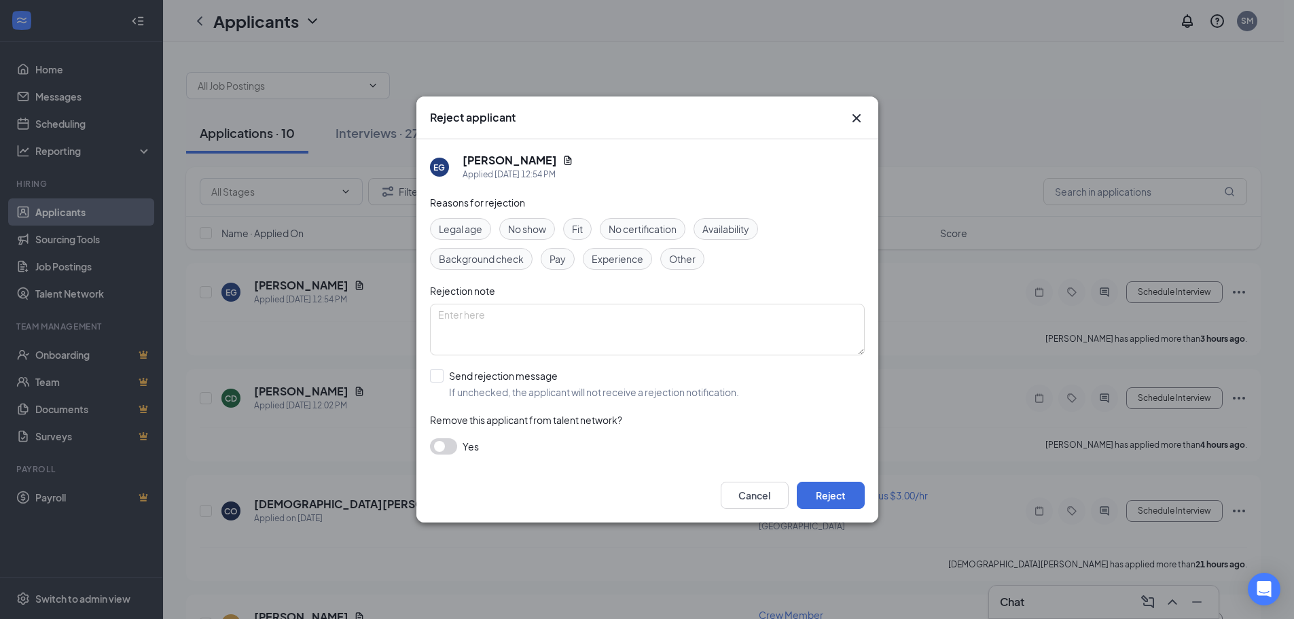
click at [581, 234] on span "Fit" at bounding box center [577, 228] width 11 height 15
click at [835, 491] on button "Reject" at bounding box center [831, 494] width 68 height 27
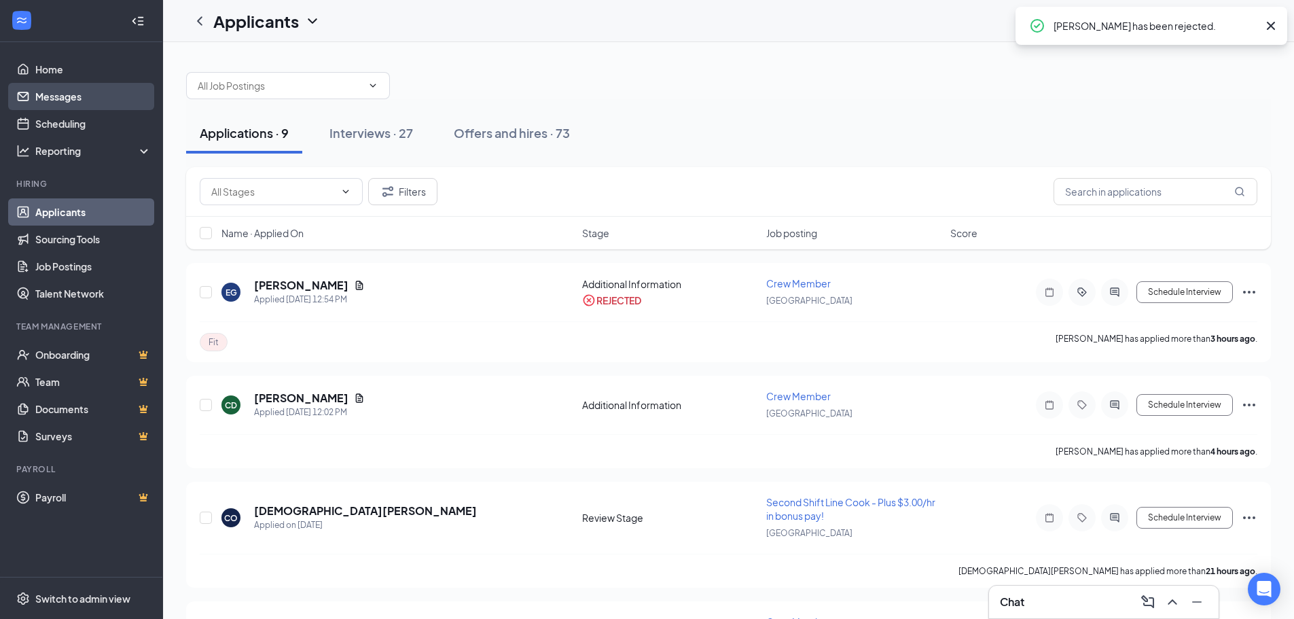
click at [66, 103] on link "Messages" at bounding box center [93, 96] width 116 height 27
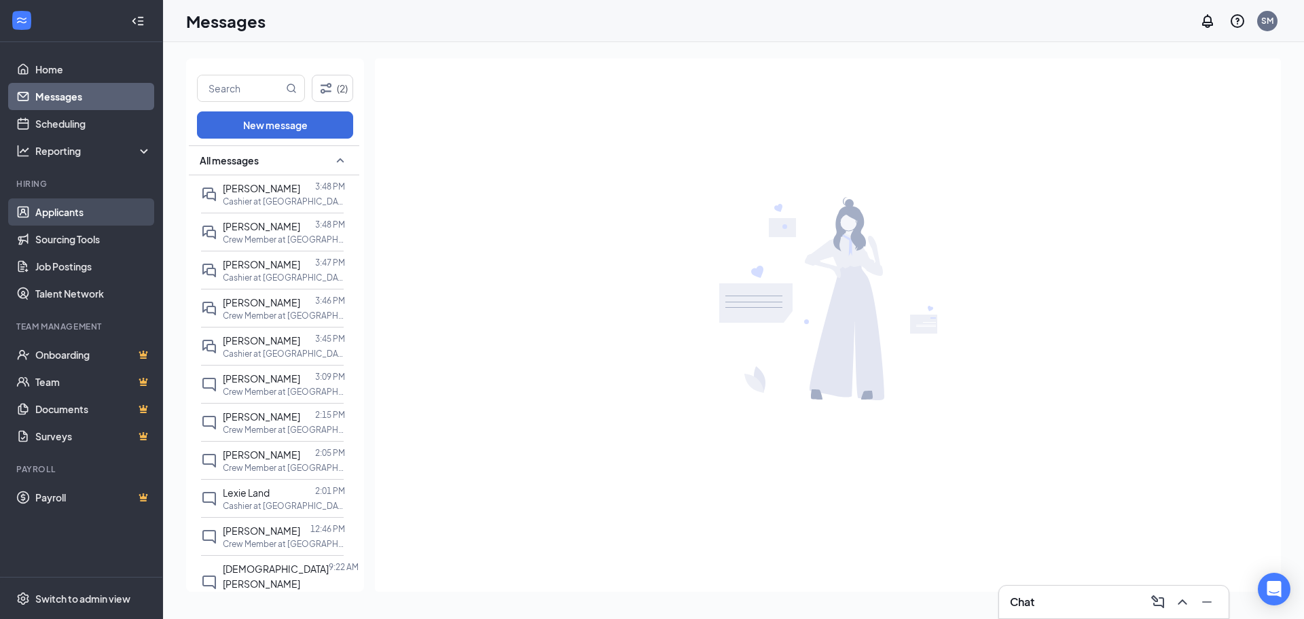
click at [64, 213] on link "Applicants" at bounding box center [93, 211] width 116 height 27
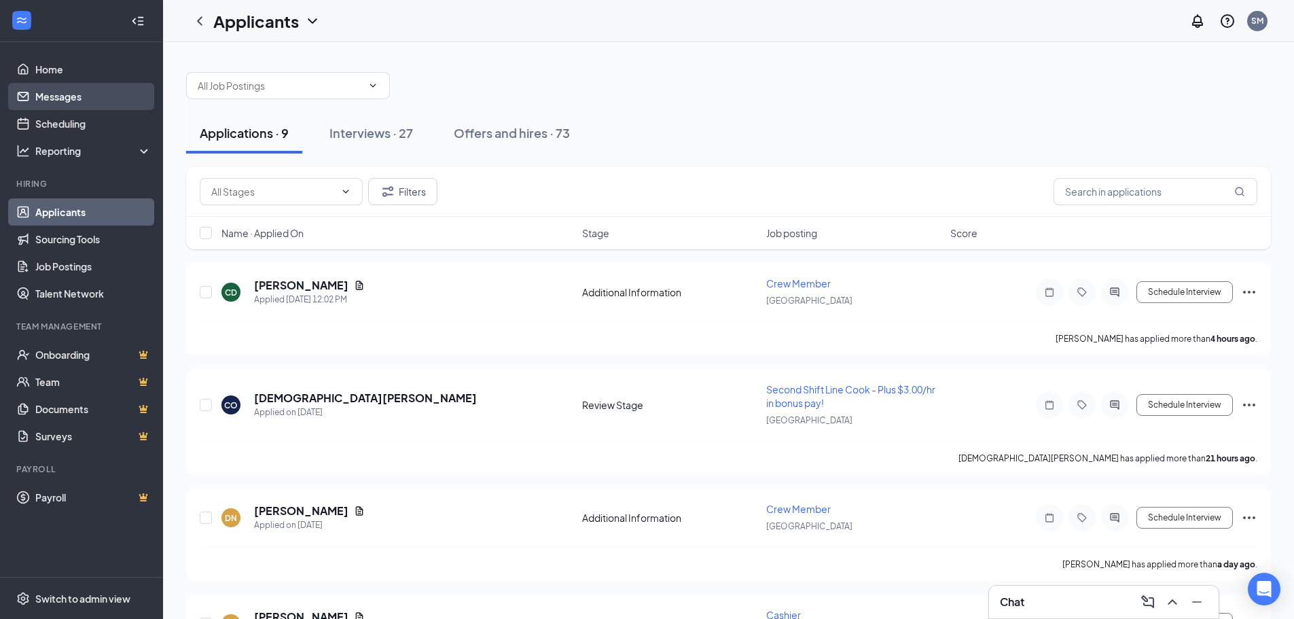
click at [73, 101] on link "Messages" at bounding box center [93, 96] width 116 height 27
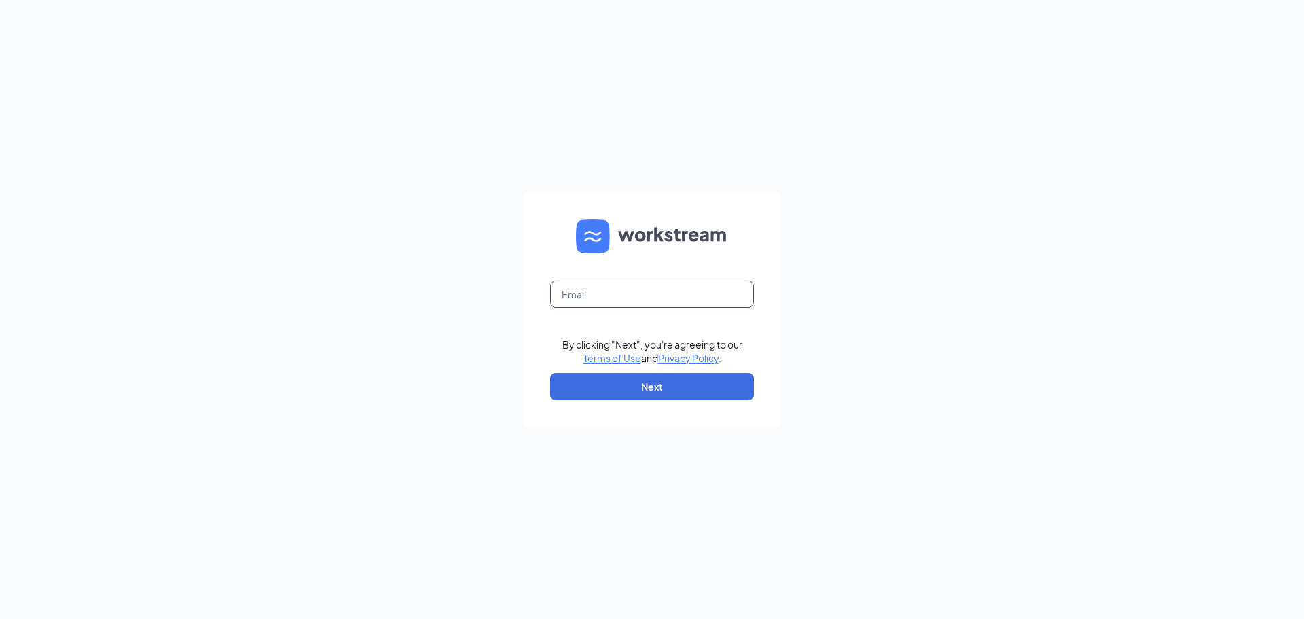
click at [713, 288] on input "text" at bounding box center [652, 293] width 204 height 27
type input "fiveguysgeorgetown@gmail.com"
click at [658, 386] on button "Next" at bounding box center [652, 386] width 204 height 27
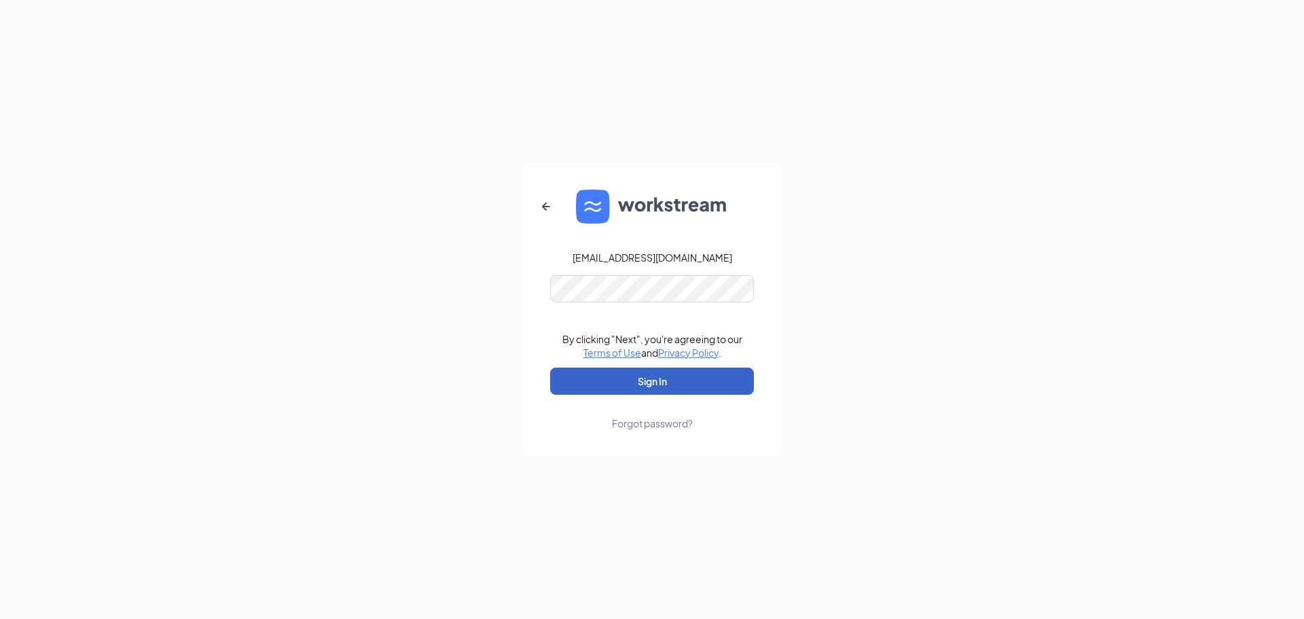
click at [637, 373] on button "Sign In" at bounding box center [652, 380] width 204 height 27
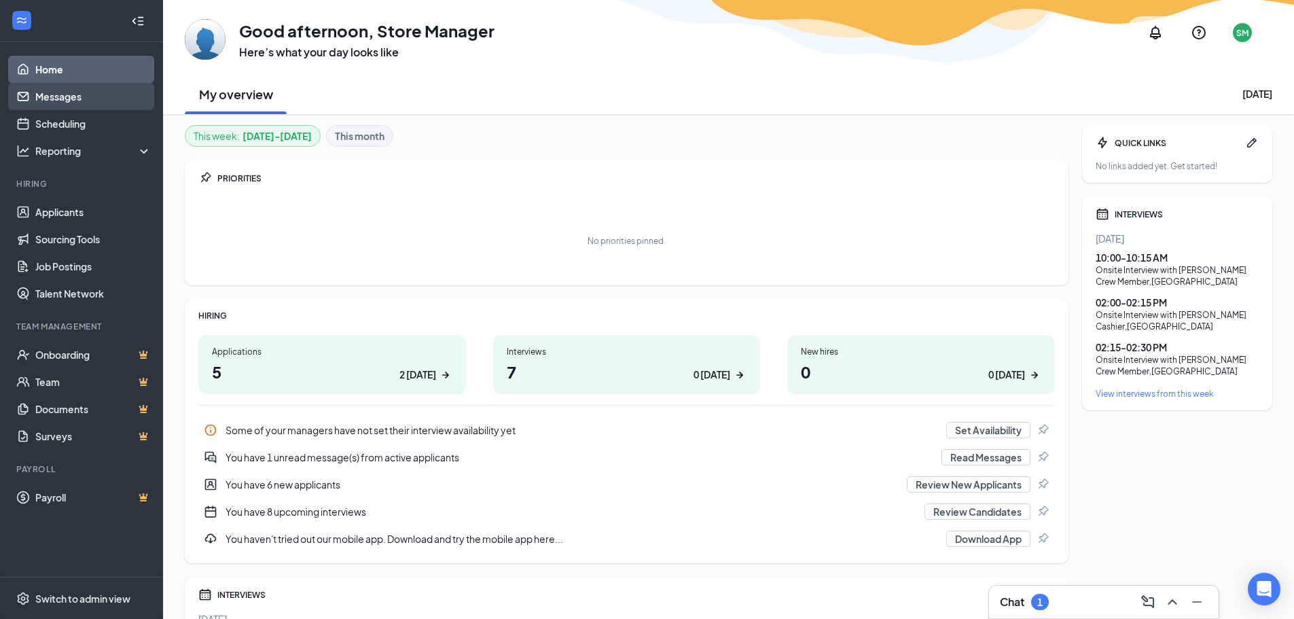
click at [94, 103] on link "Messages" at bounding box center [93, 96] width 116 height 27
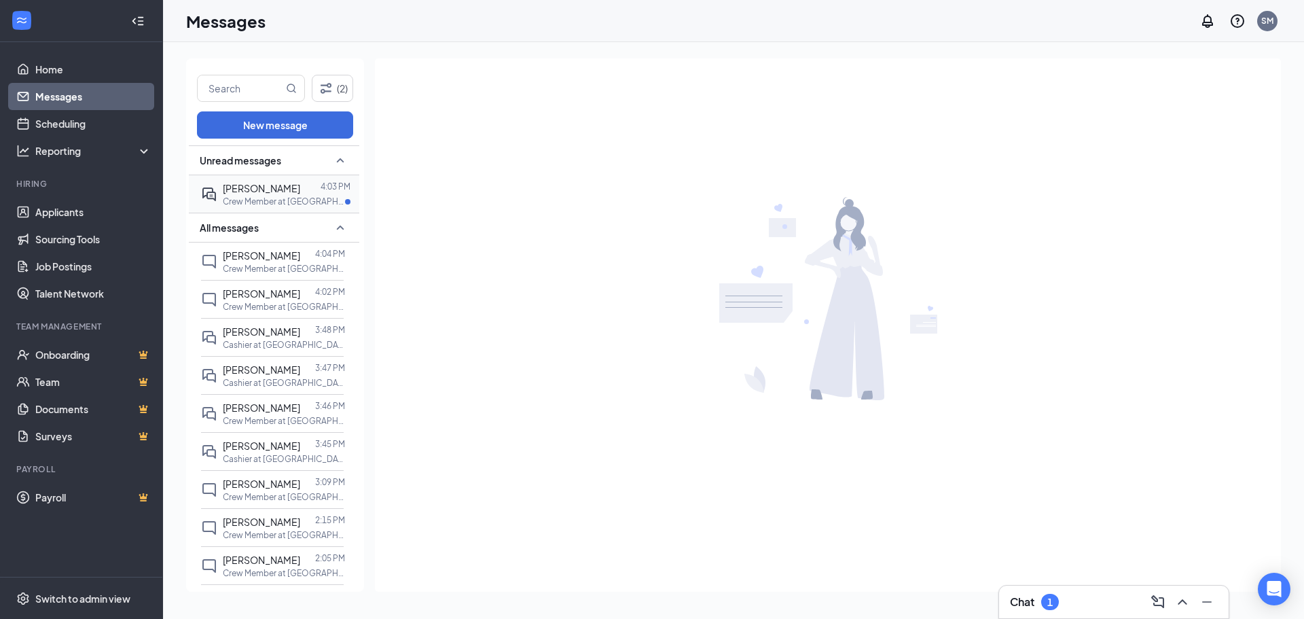
click at [259, 188] on span "[PERSON_NAME]" at bounding box center [261, 188] width 77 height 12
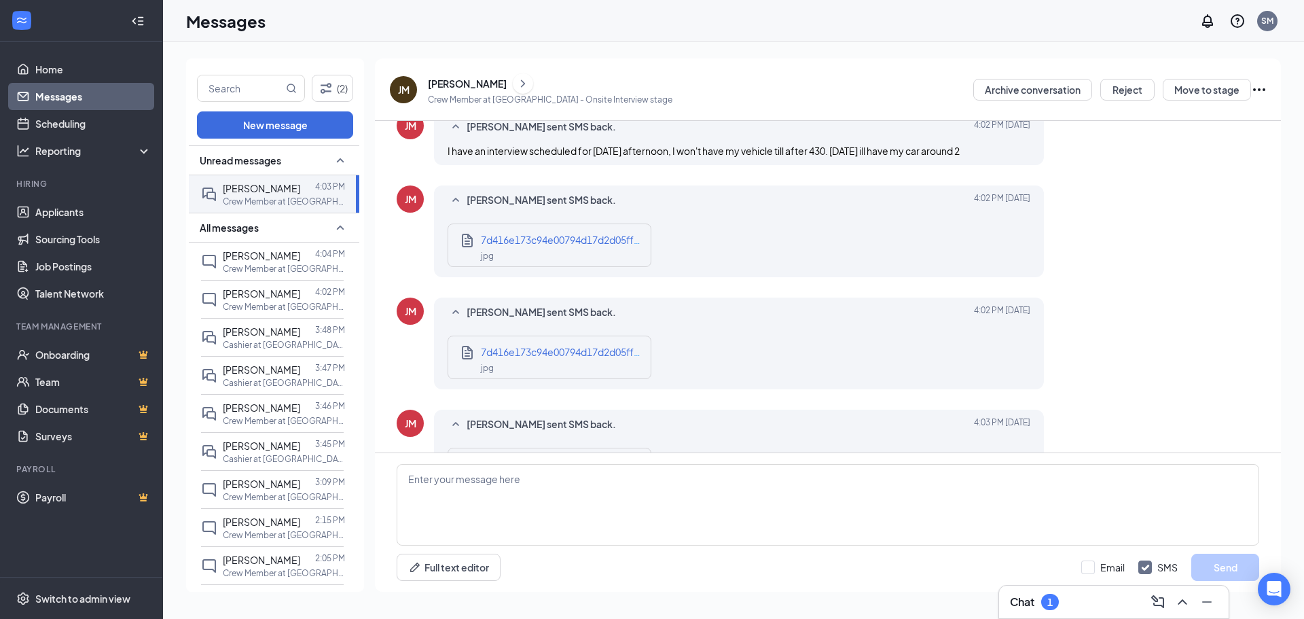
scroll to position [583, 0]
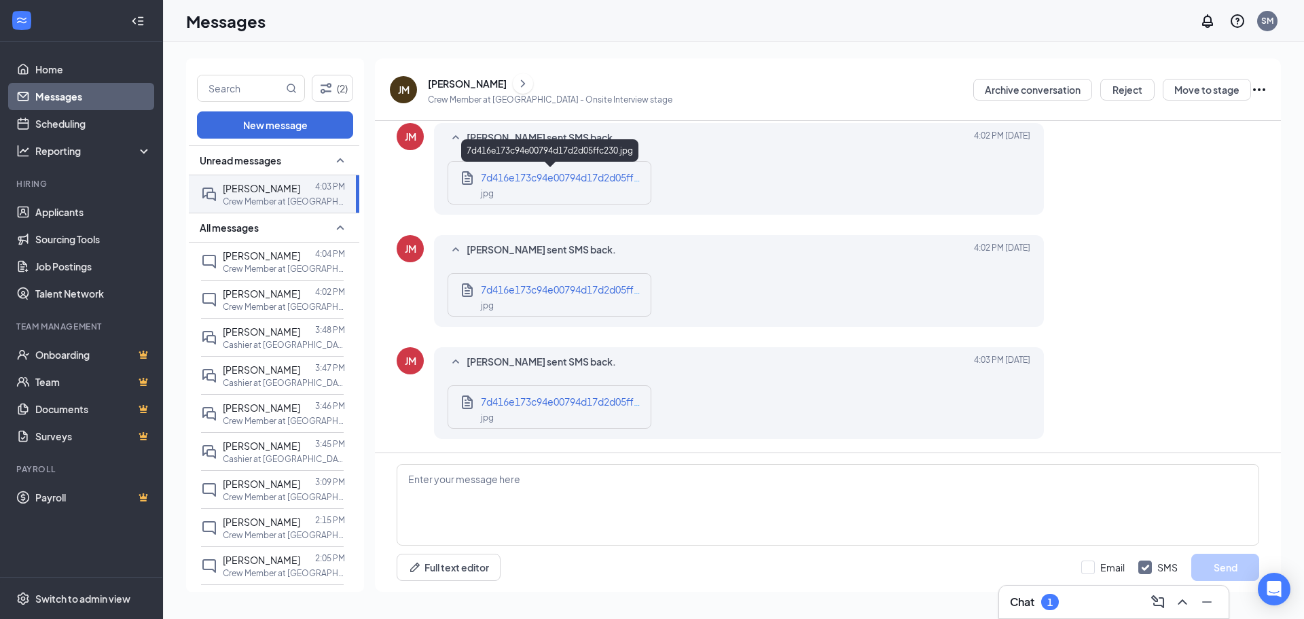
click at [517, 176] on span "7d416e173c94e00794d17d2d05ffc230.jpg" at bounding box center [576, 177] width 191 height 12
click at [465, 494] on textarea at bounding box center [828, 504] width 862 height 81
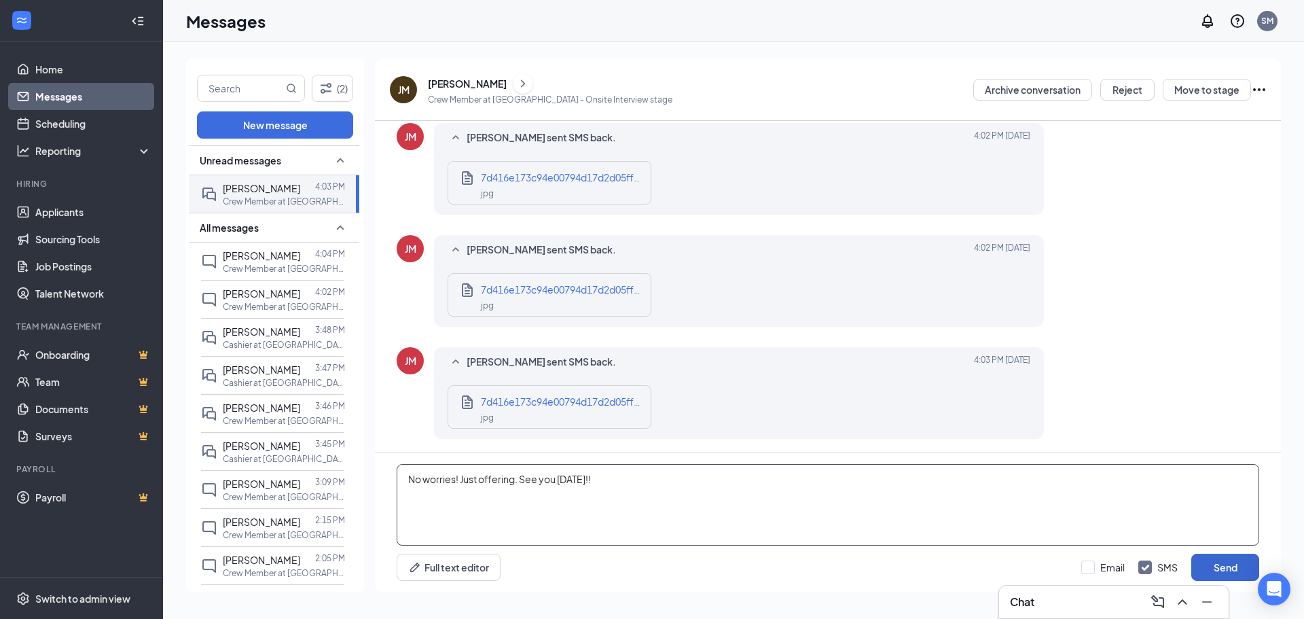
type textarea "No worries! Just offering. See you on Friday!!"
click at [1218, 565] on button "Send" at bounding box center [1225, 566] width 68 height 27
